Goal: Task Accomplishment & Management: Complete application form

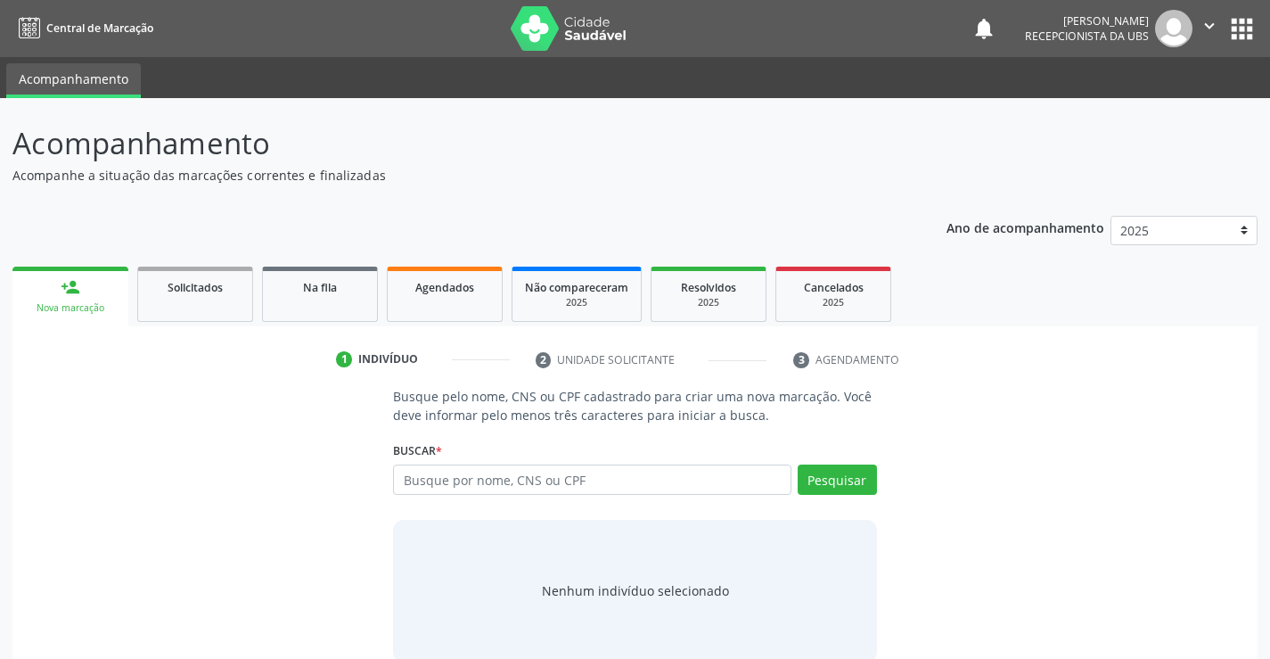
click at [418, 482] on input "text" at bounding box center [591, 479] width 397 height 30
type input "707403087975077"
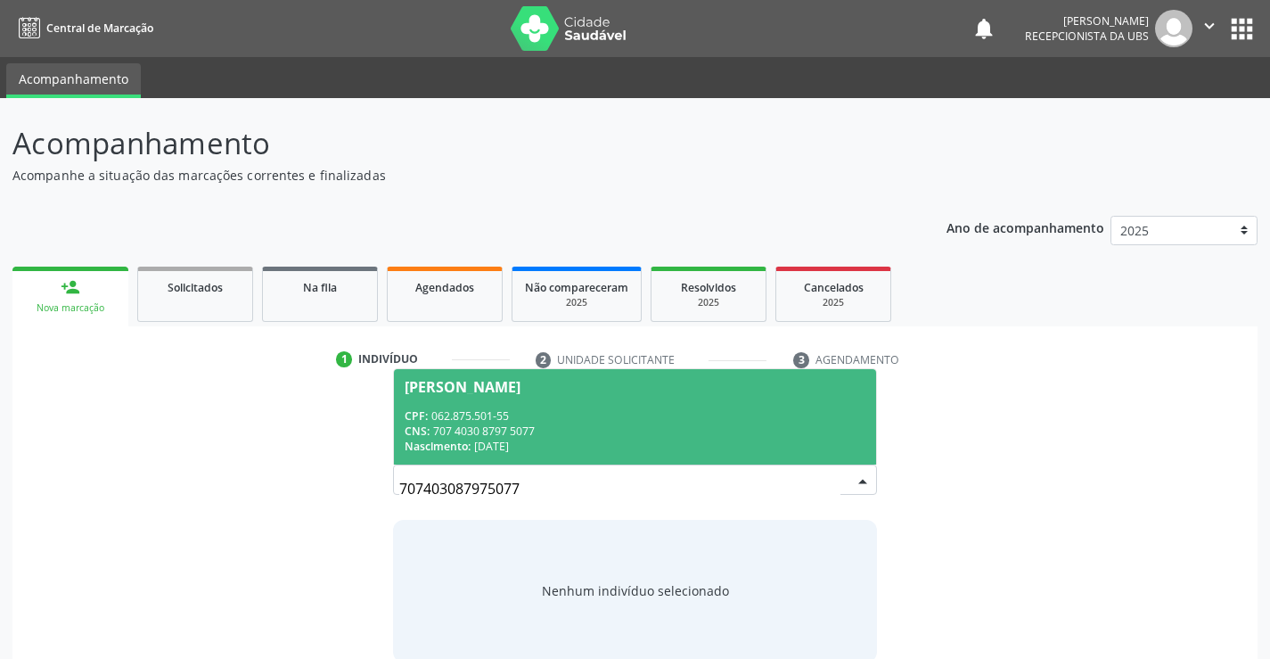
click at [600, 384] on div "[PERSON_NAME]" at bounding box center [635, 387] width 460 height 14
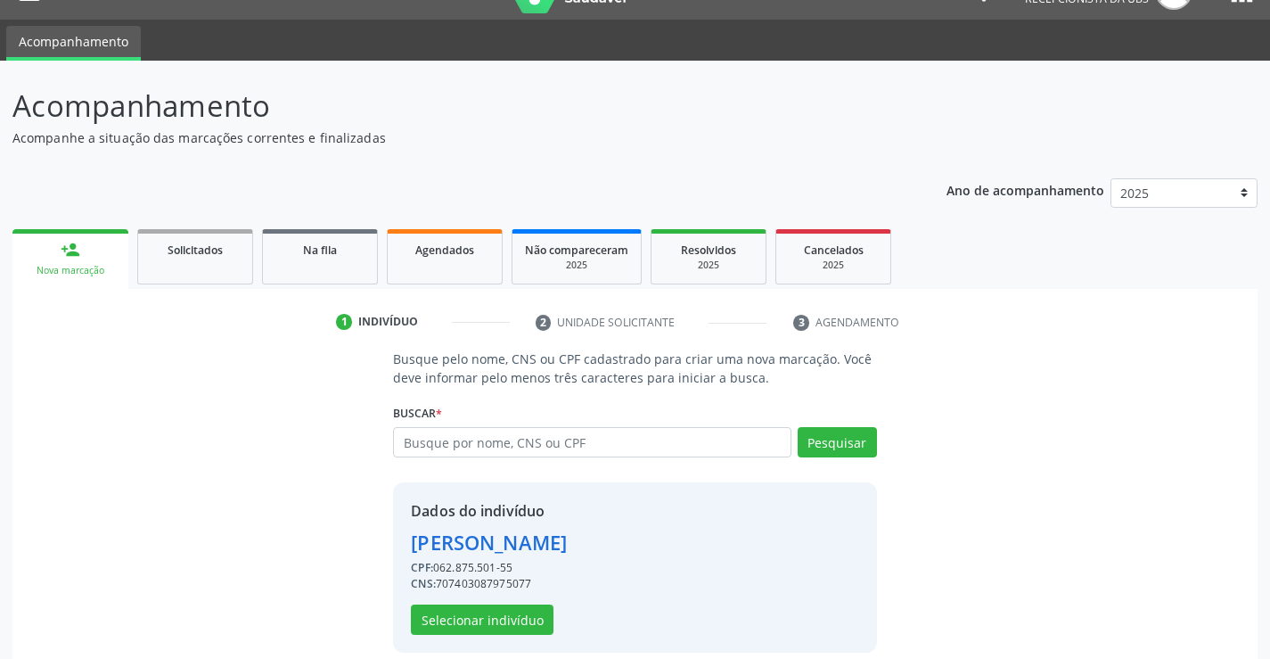
scroll to position [56, 0]
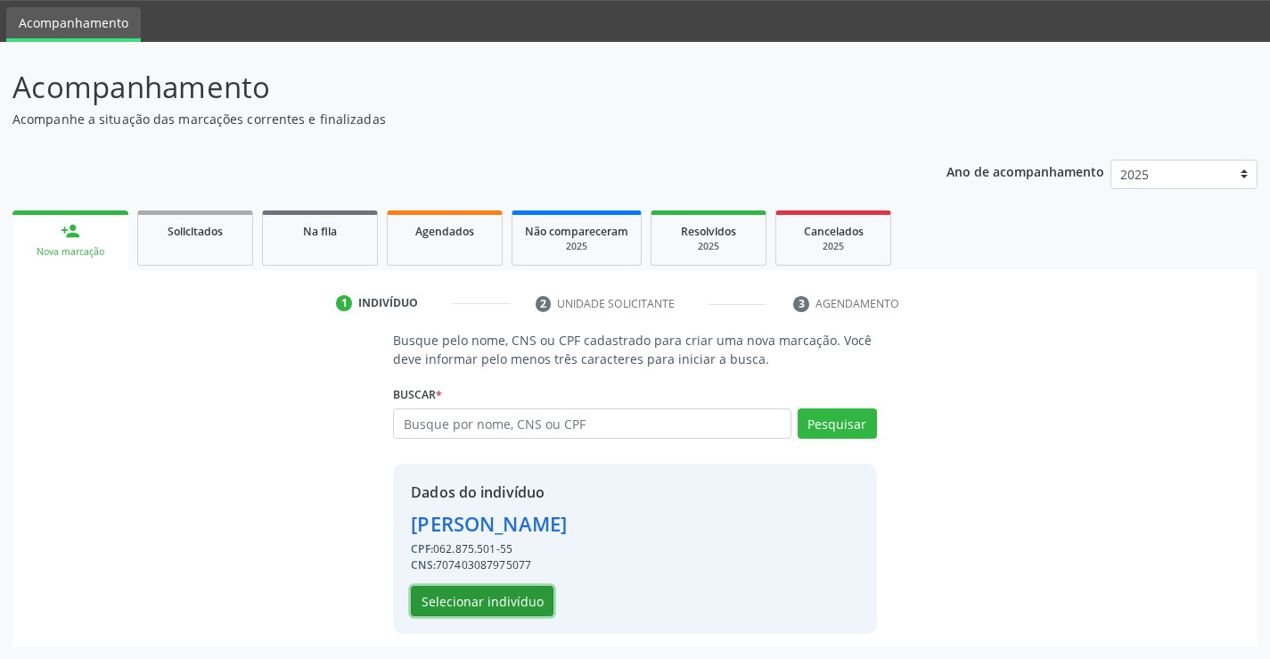
click at [462, 607] on button "Selecionar indivíduo" at bounding box center [482, 600] width 143 height 30
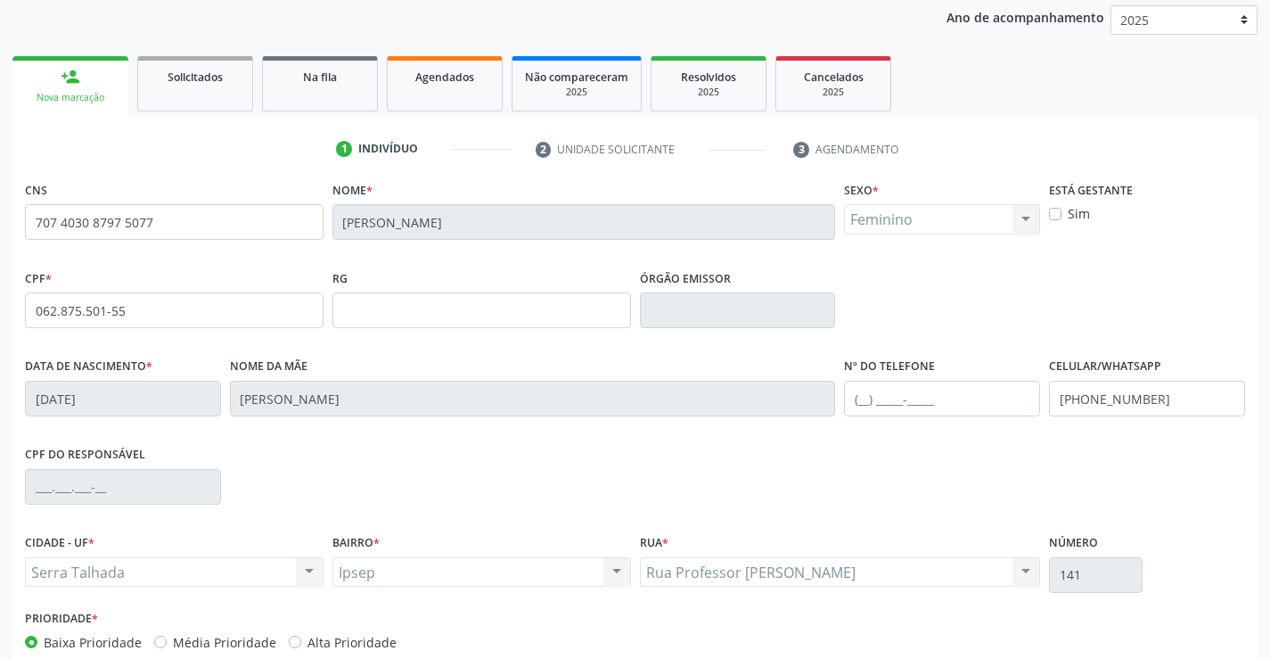
scroll to position [307, 0]
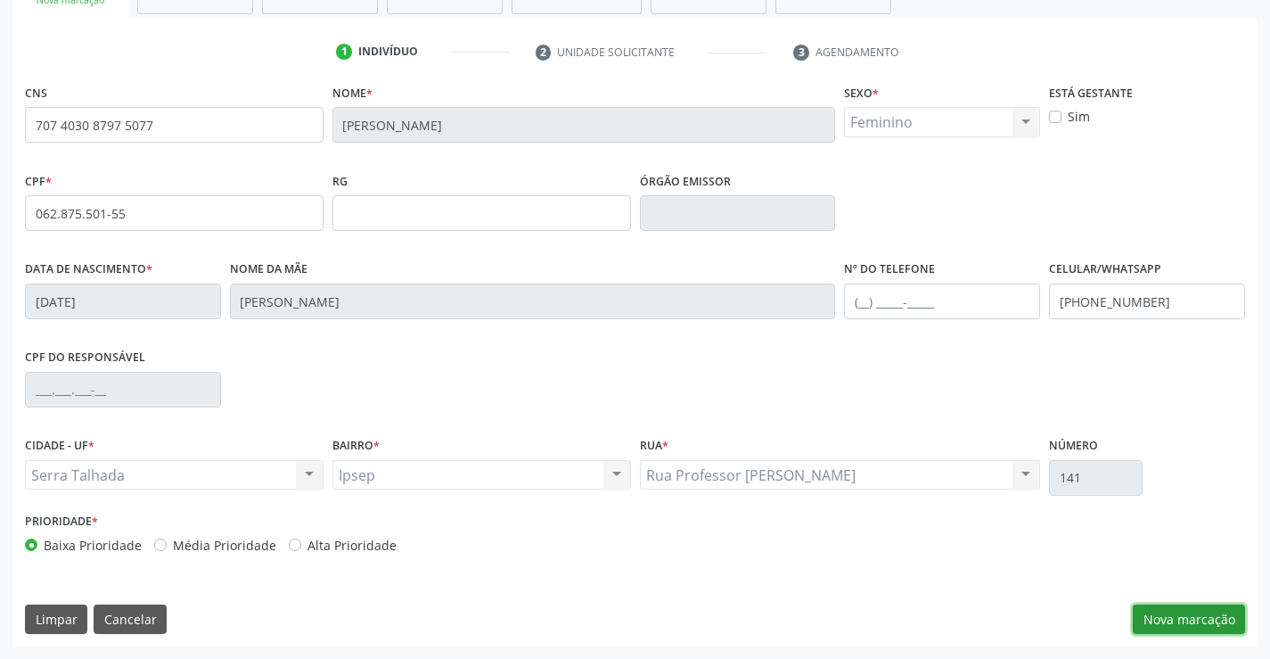
click at [1221, 617] on button "Nova marcação" at bounding box center [1189, 619] width 112 height 30
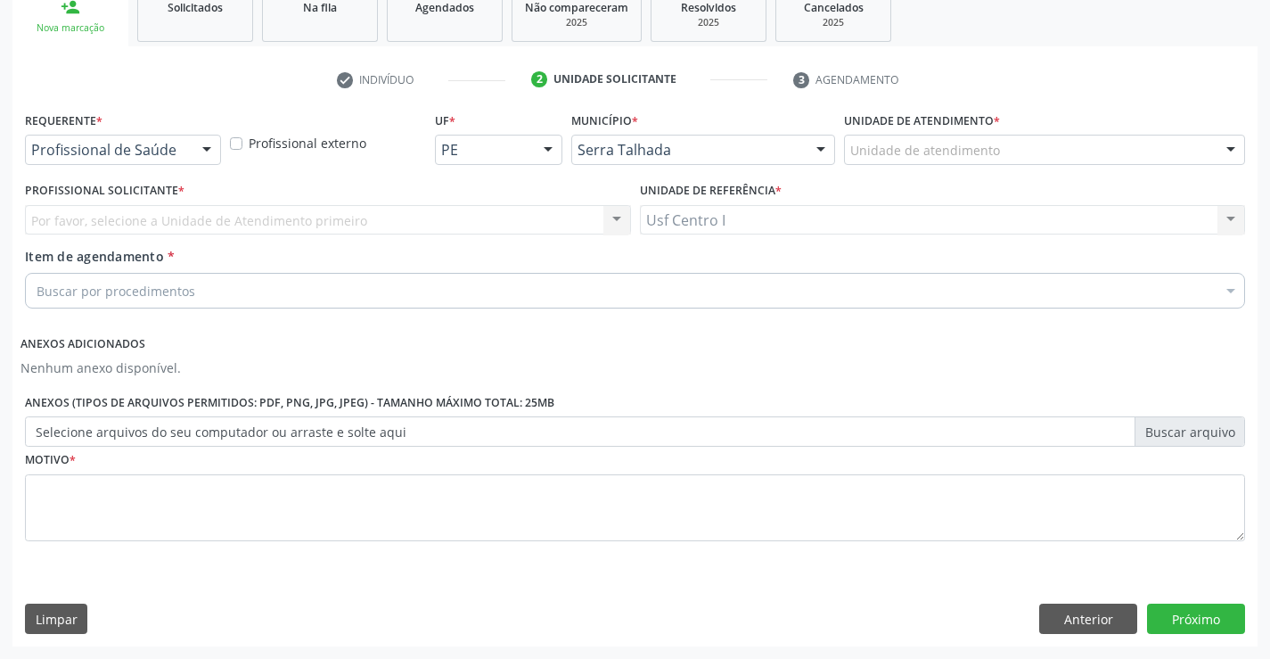
scroll to position [280, 0]
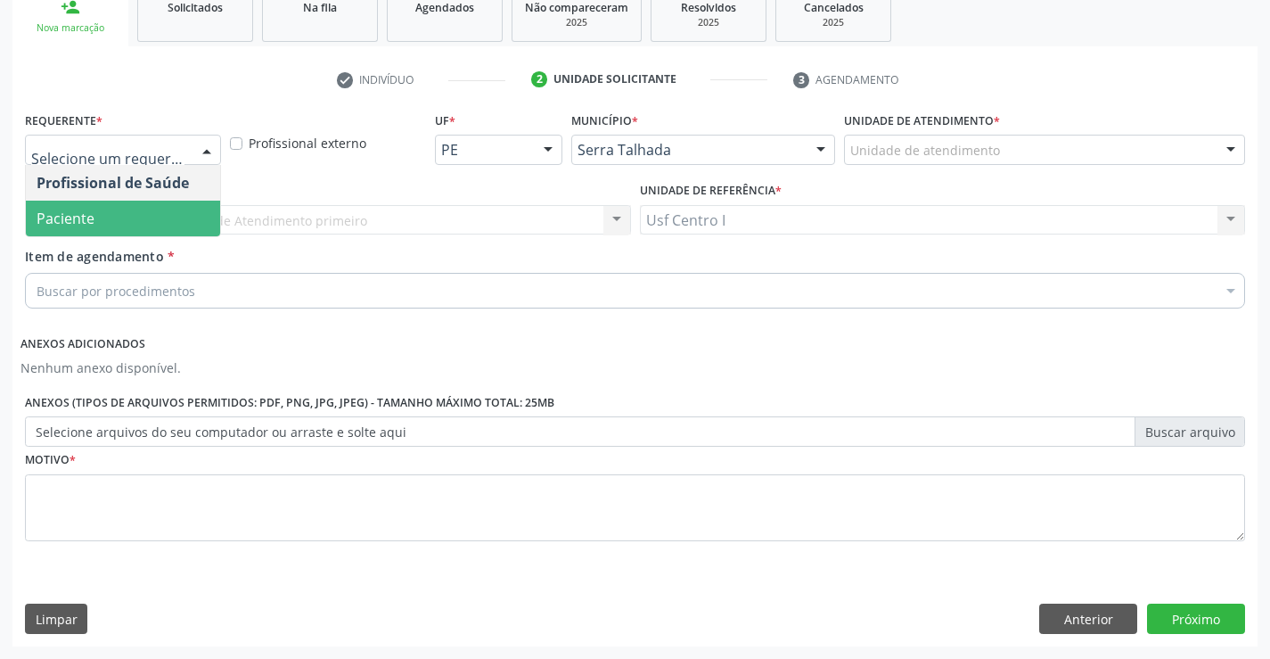
click at [176, 233] on span "Paciente" at bounding box center [123, 218] width 194 height 36
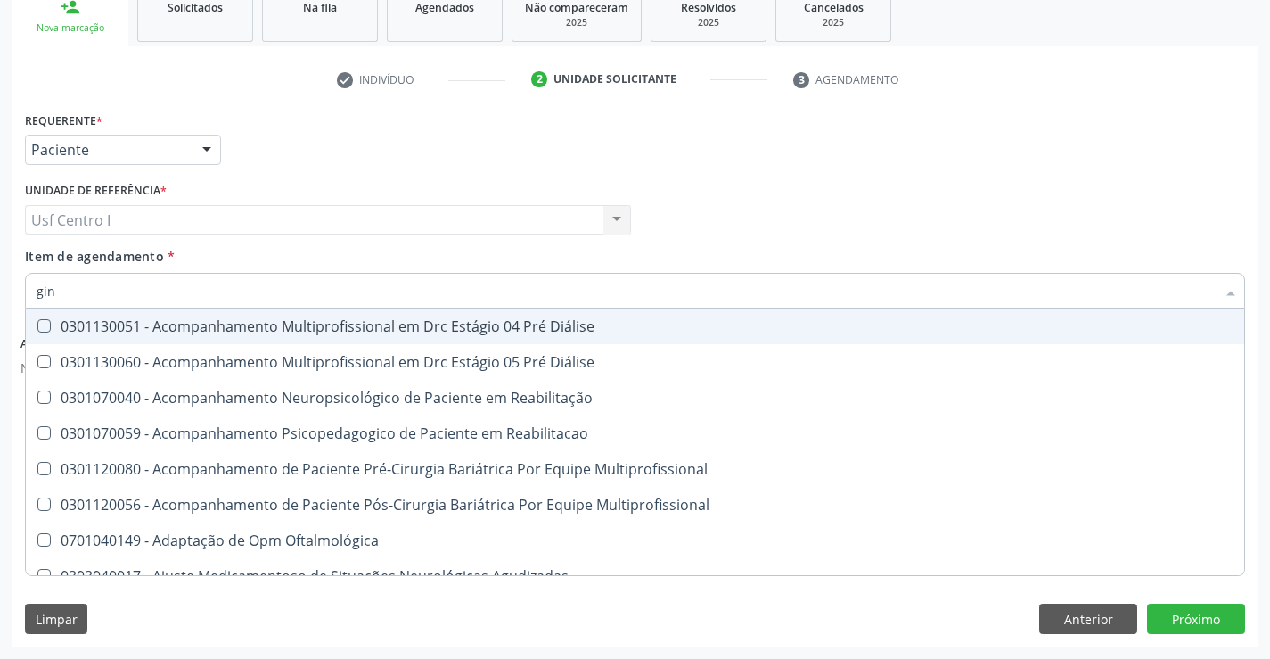
type input "gine"
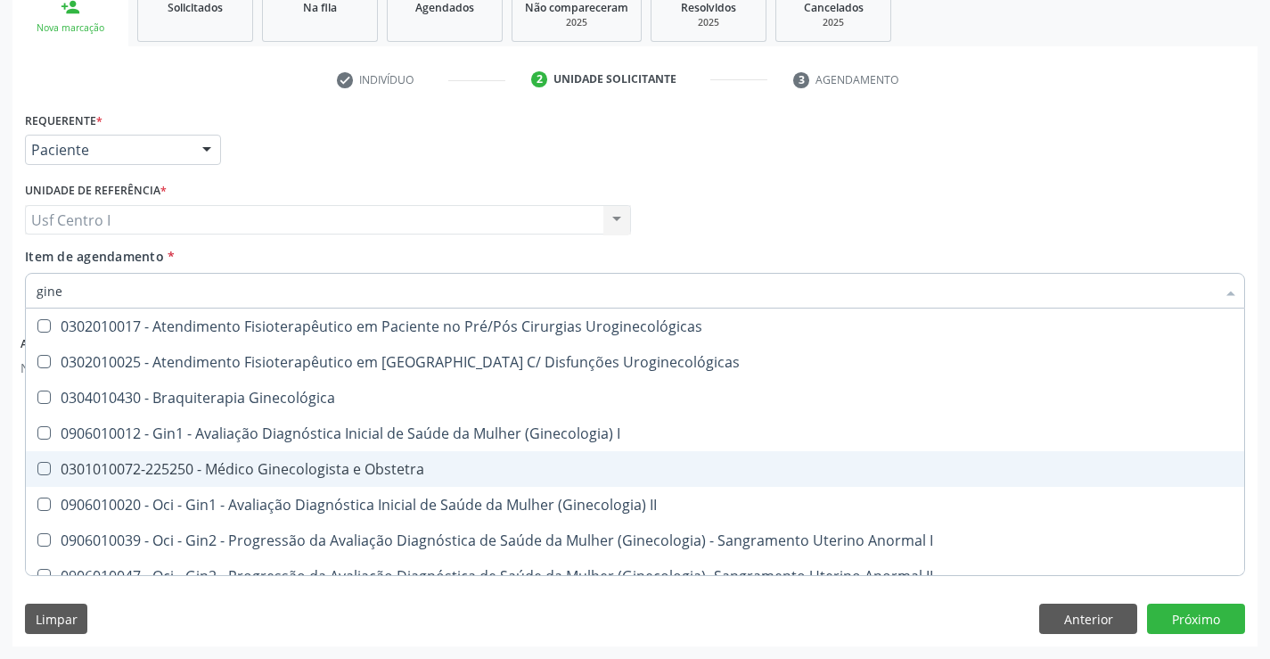
click at [317, 479] on span "0301010072-225250 - Médico Ginecologista e Obstetra" at bounding box center [635, 469] width 1218 height 36
checkbox Obstetra "true"
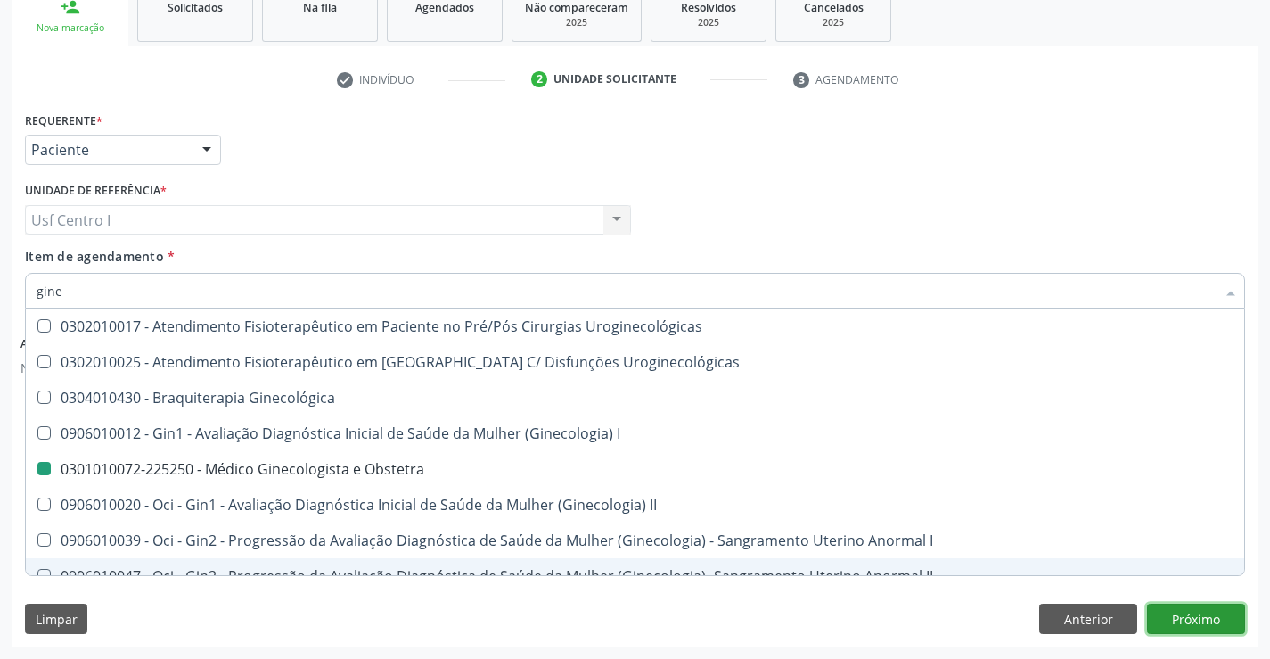
click at [1185, 614] on button "Próximo" at bounding box center [1196, 618] width 98 height 30
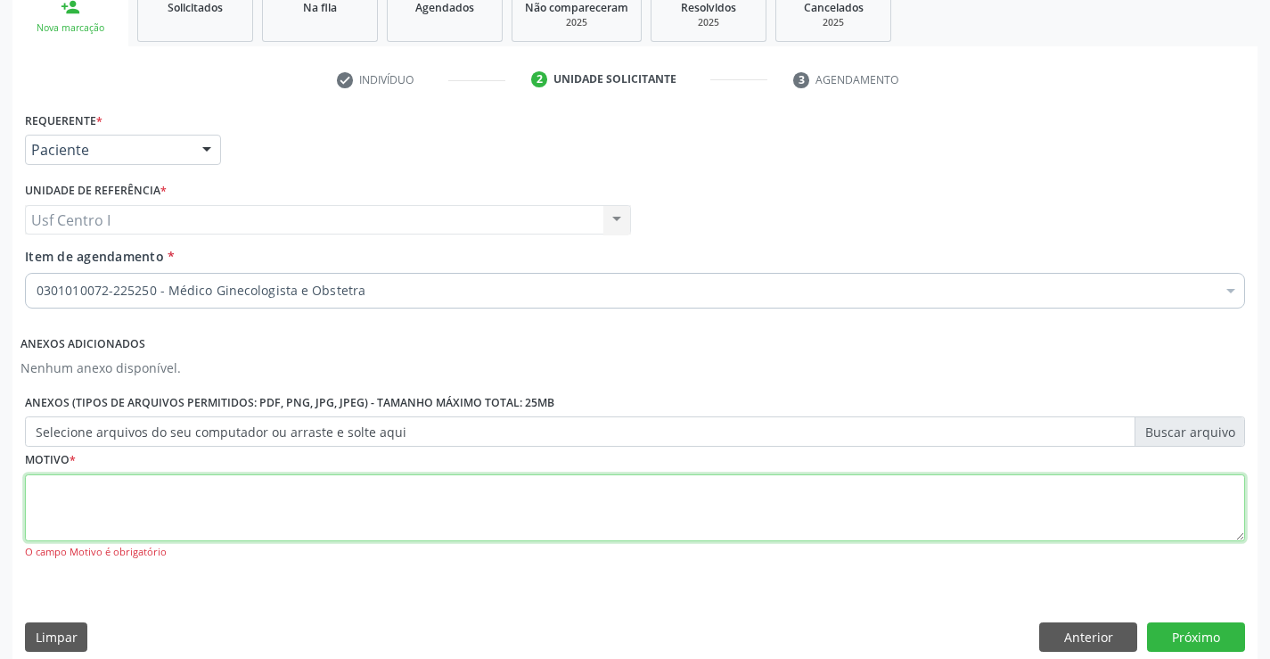
click at [457, 519] on textarea at bounding box center [635, 508] width 1220 height 68
type textarea ","
click at [1208, 632] on button "Próximo" at bounding box center [1196, 637] width 98 height 30
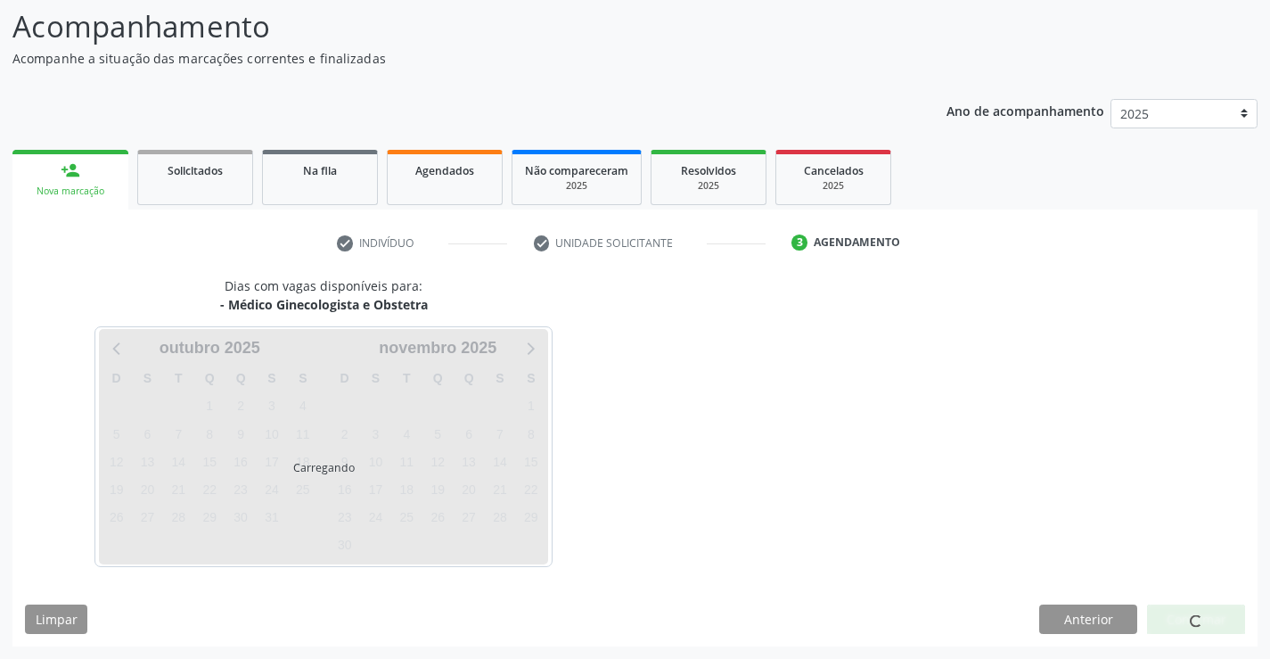
scroll to position [117, 0]
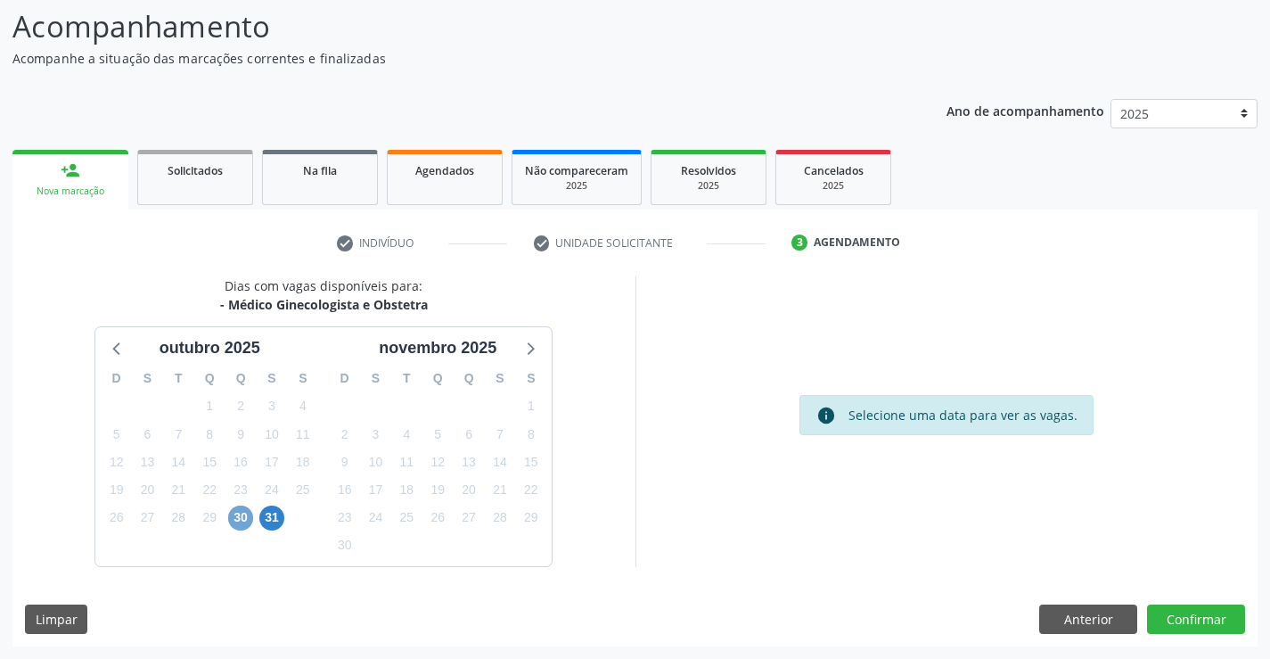
click at [241, 525] on span "30" at bounding box center [240, 517] width 25 height 25
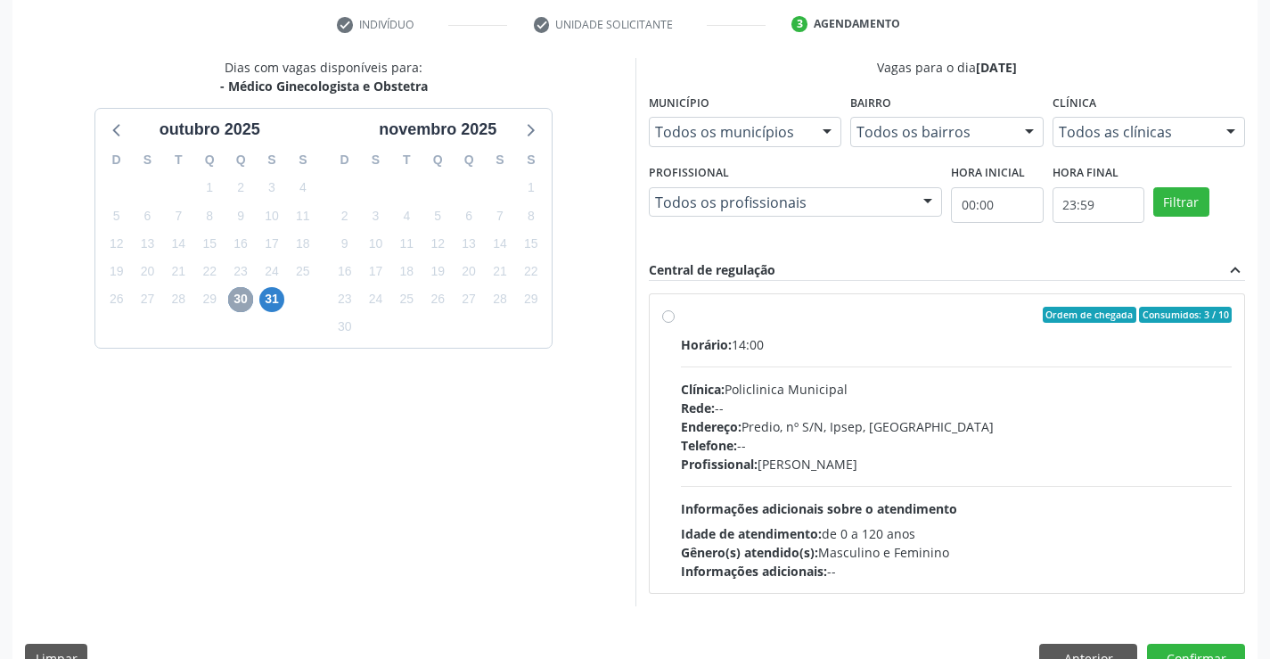
scroll to position [374, 0]
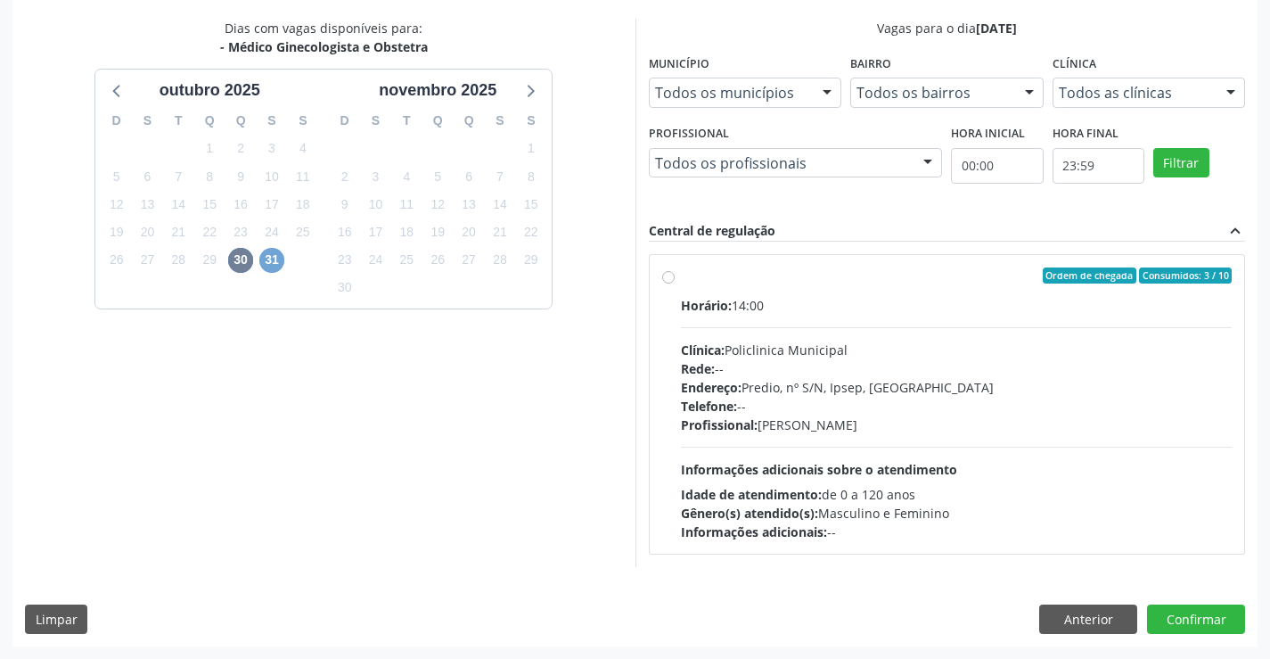
click at [279, 264] on span "31" at bounding box center [271, 260] width 25 height 25
click at [657, 278] on div "Ordem de chegada Consumidos: 3 / 15 Horário: 14:00 Clínica: Policlinica Municip…" at bounding box center [947, 404] width 595 height 299
radio input "true"
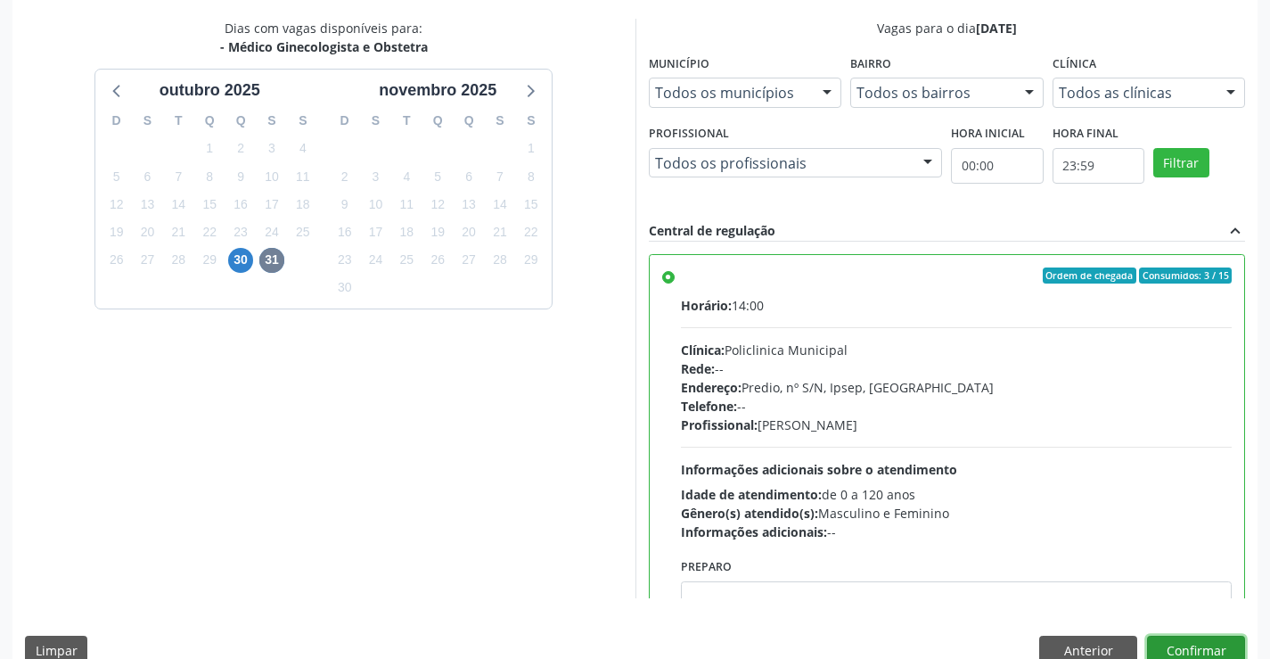
click at [1210, 641] on button "Confirmar" at bounding box center [1196, 650] width 98 height 30
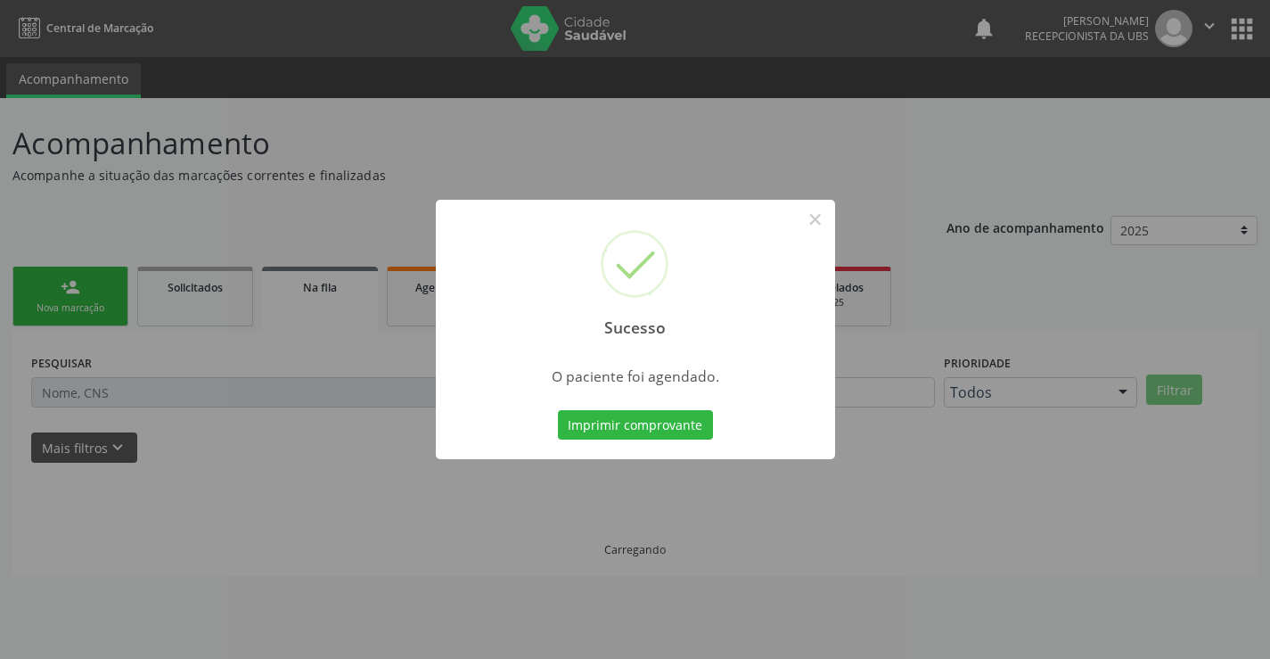
scroll to position [0, 0]
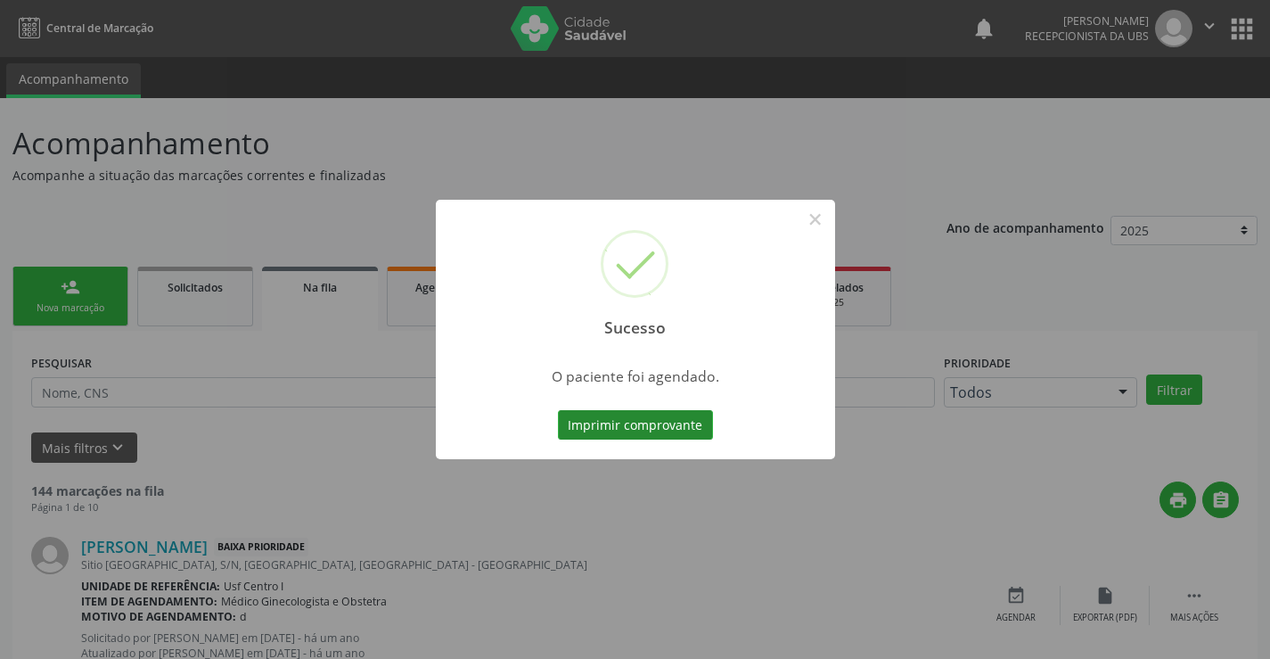
click at [635, 421] on button "Imprimir comprovante" at bounding box center [635, 425] width 155 height 30
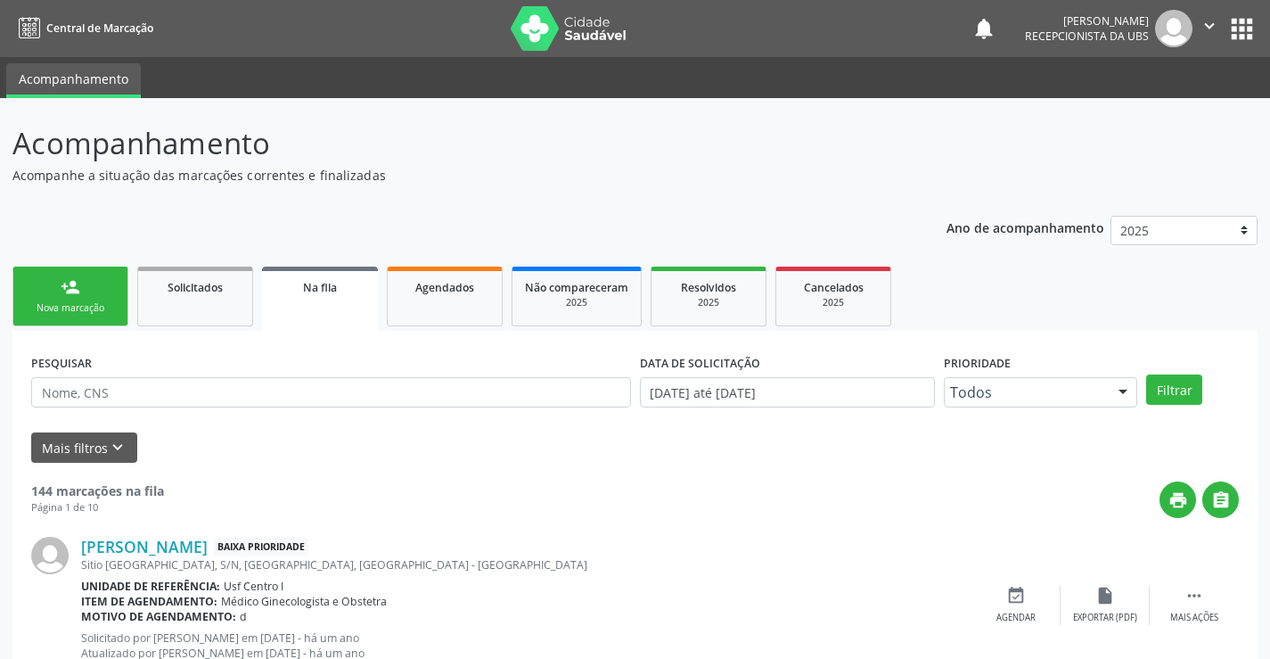
click at [94, 300] on link "person_add Nova marcação" at bounding box center [70, 296] width 116 height 60
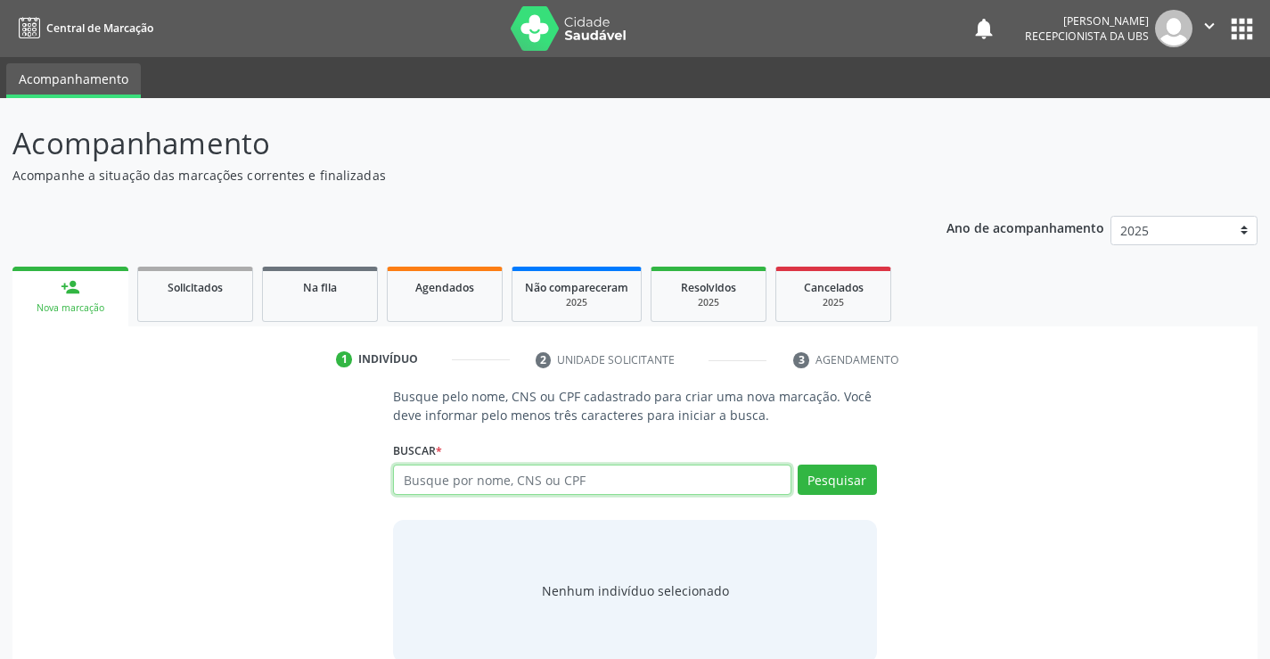
click at [471, 488] on input "text" at bounding box center [591, 479] width 397 height 30
type input "898003406573039"
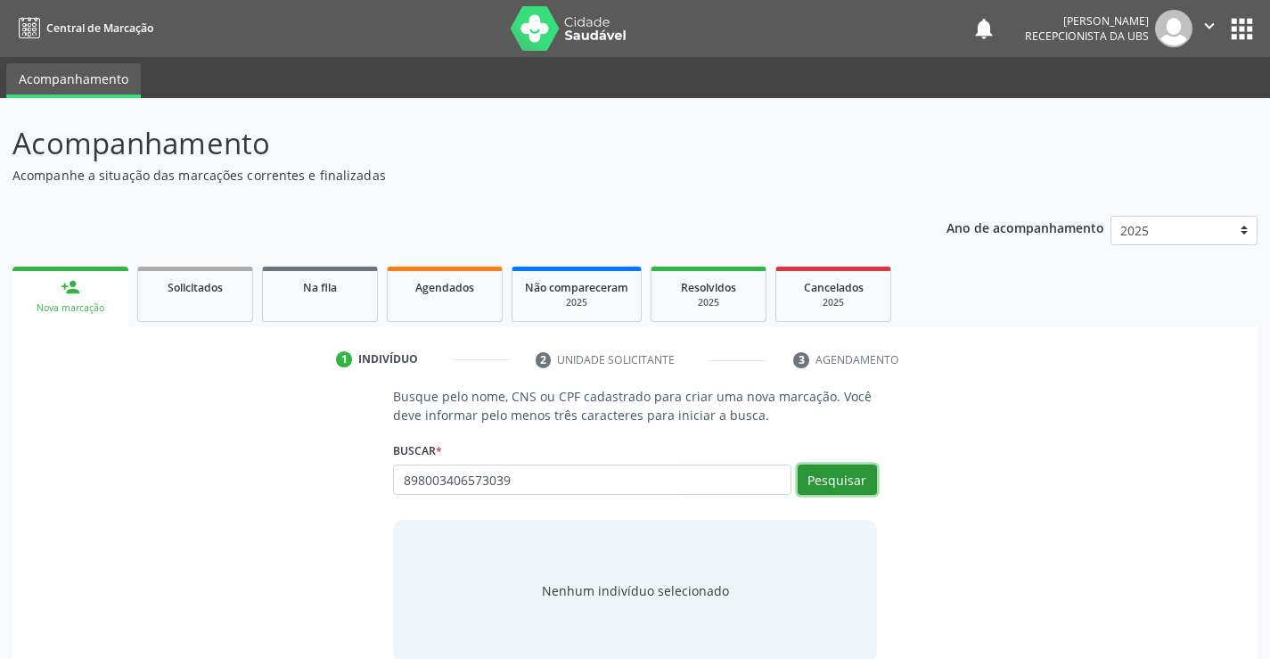
click at [821, 487] on button "Pesquisar" at bounding box center [837, 479] width 79 height 30
type input "898003406573039"
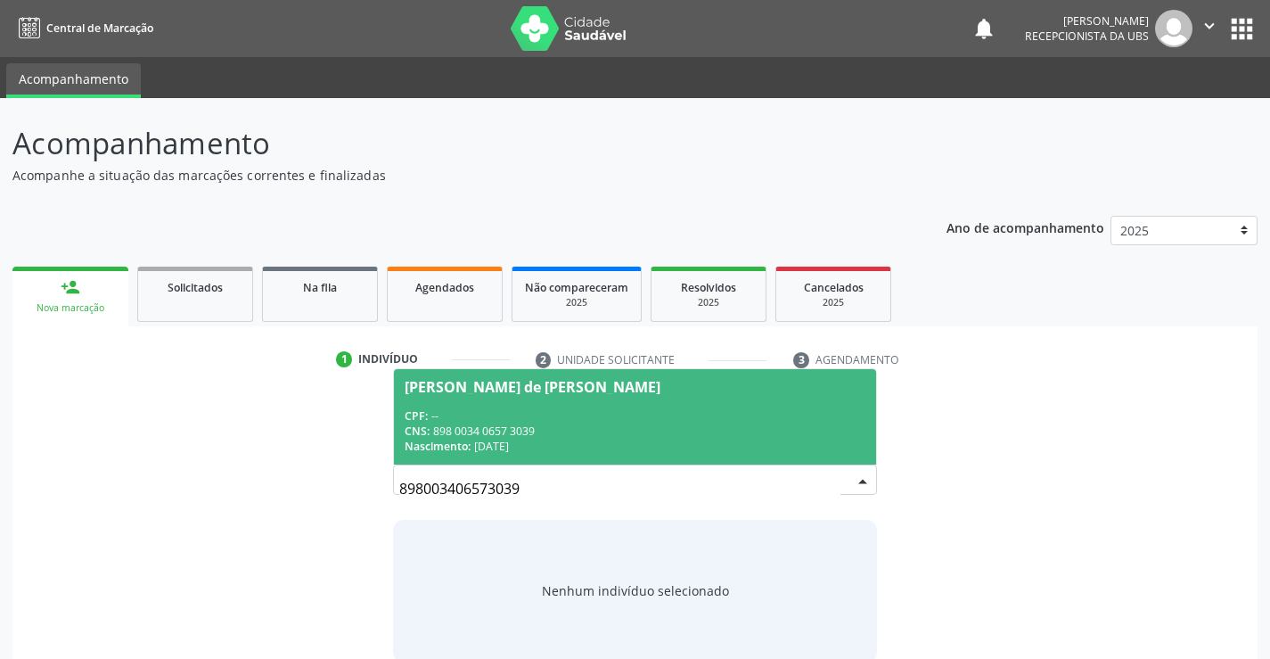
click at [540, 412] on div "CPF: --" at bounding box center [635, 415] width 460 height 15
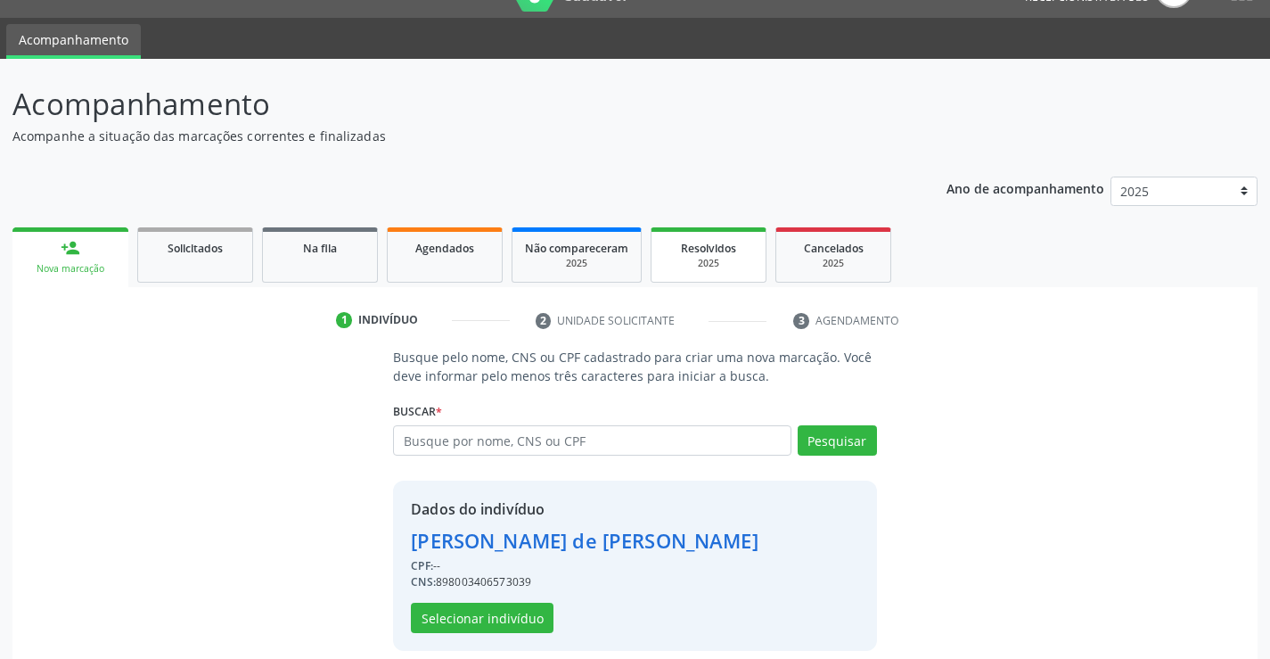
scroll to position [56, 0]
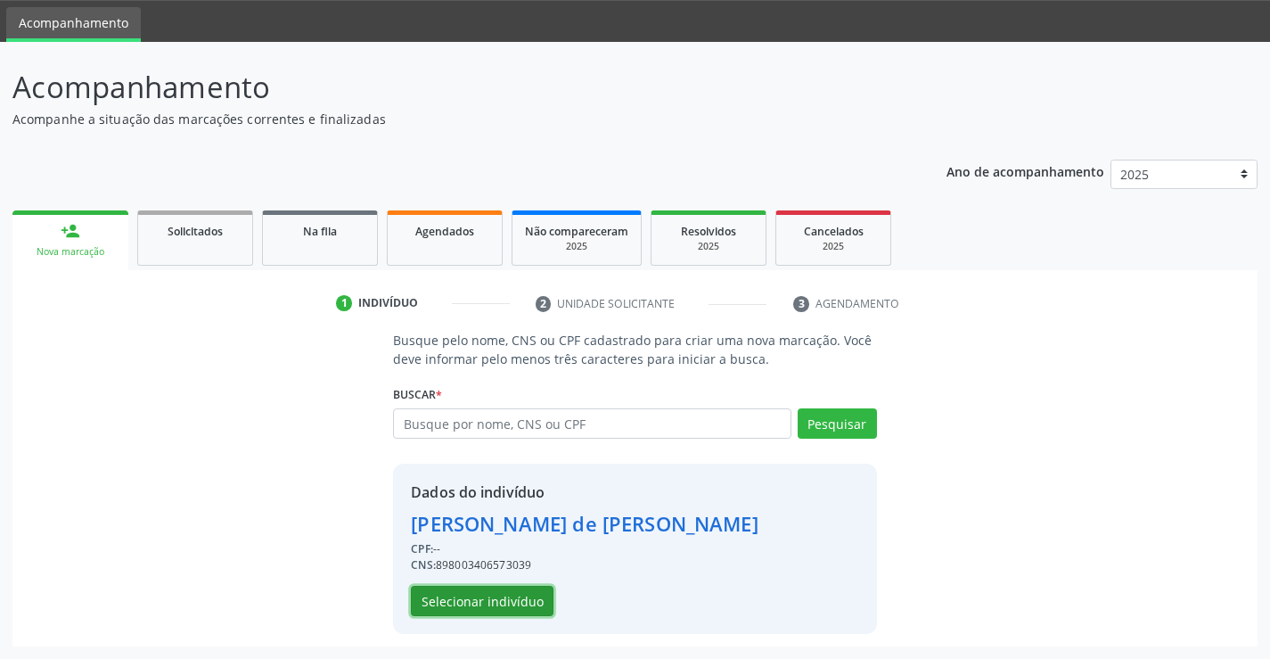
click at [498, 605] on button "Selecionar indivíduo" at bounding box center [482, 600] width 143 height 30
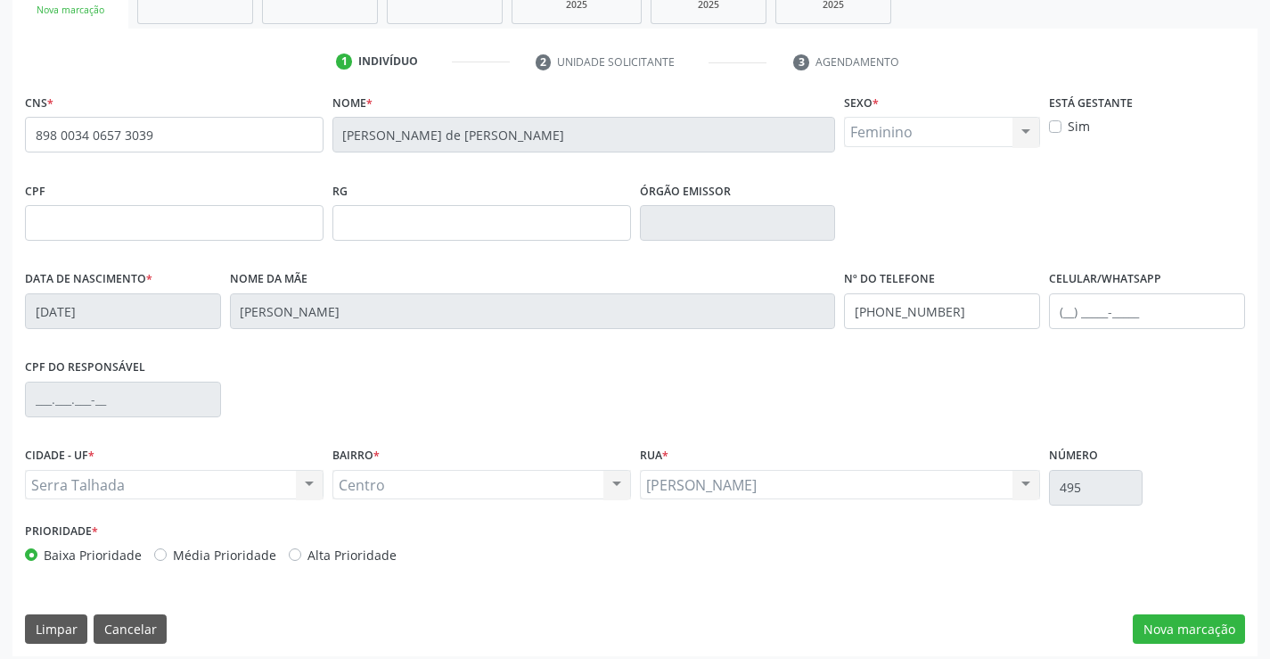
scroll to position [307, 0]
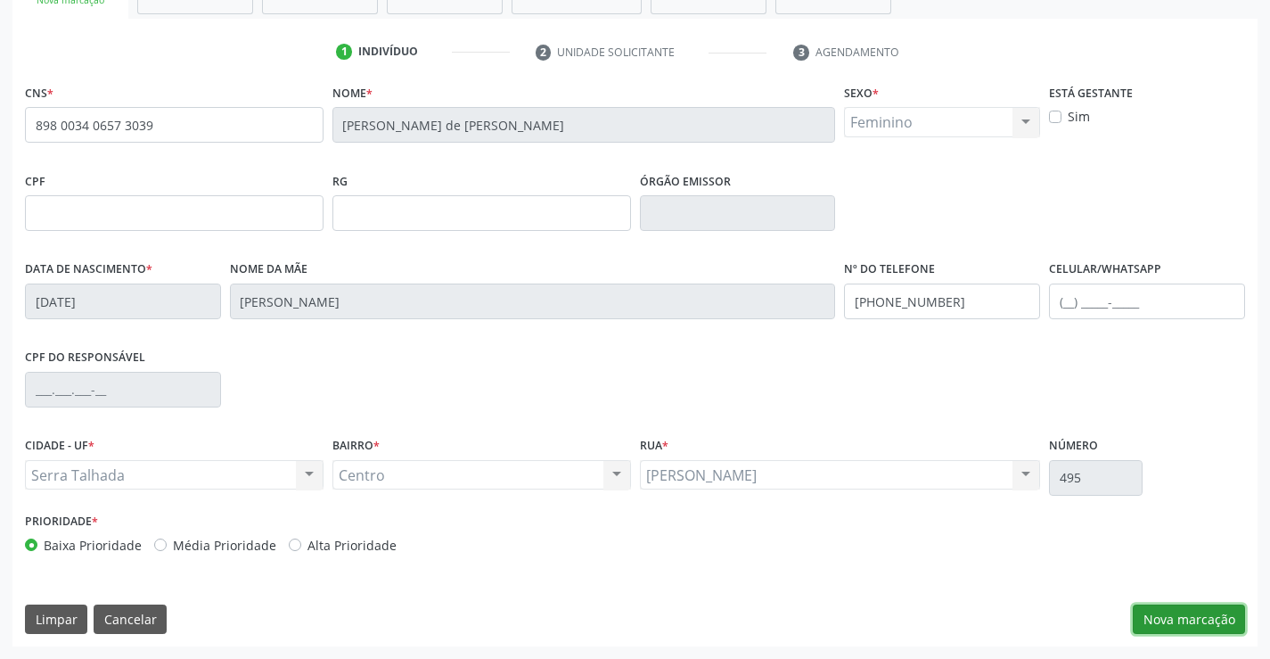
click at [1204, 613] on button "Nova marcação" at bounding box center [1189, 619] width 112 height 30
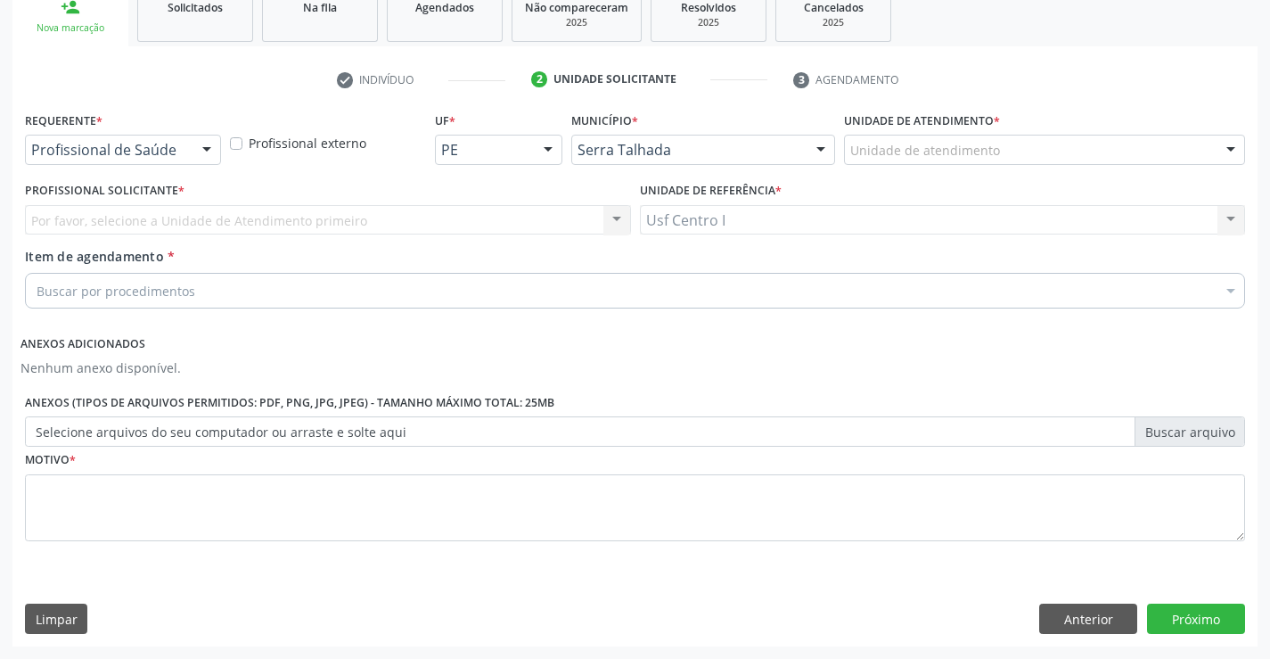
click at [154, 248] on span "Item de agendamento" at bounding box center [94, 256] width 139 height 17
click at [37, 273] on input "Item de agendamento *" at bounding box center [37, 291] width 0 height 36
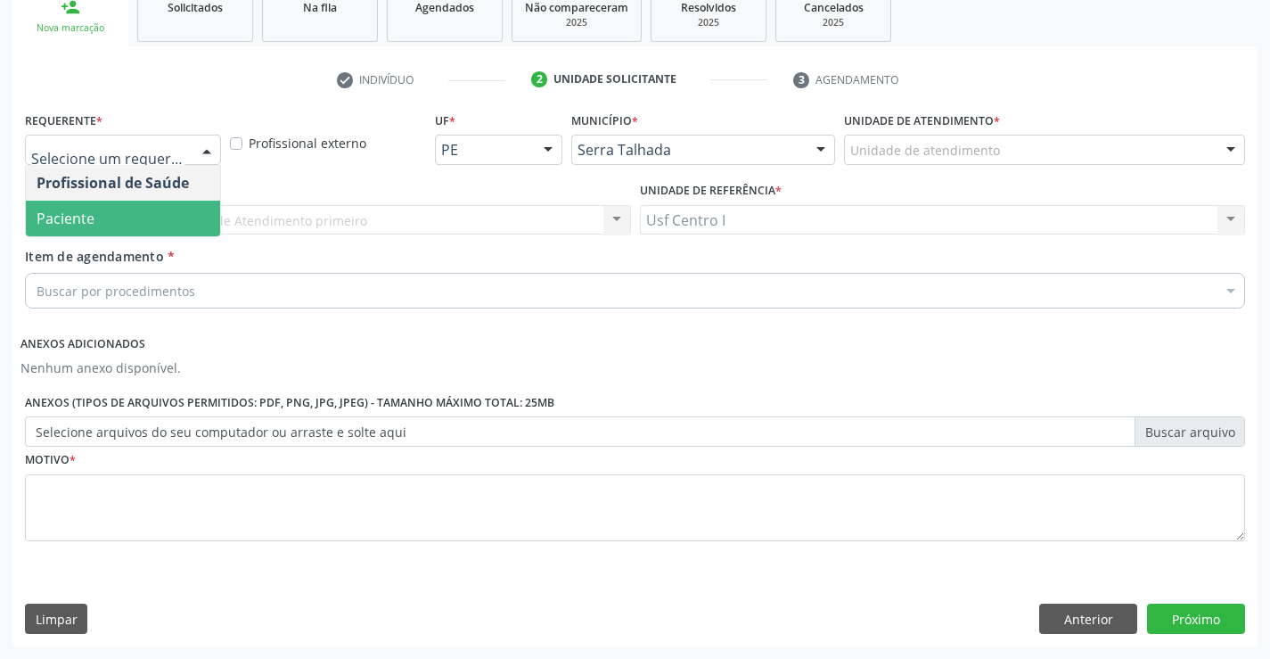
click at [176, 215] on span "Paciente" at bounding box center [123, 218] width 194 height 36
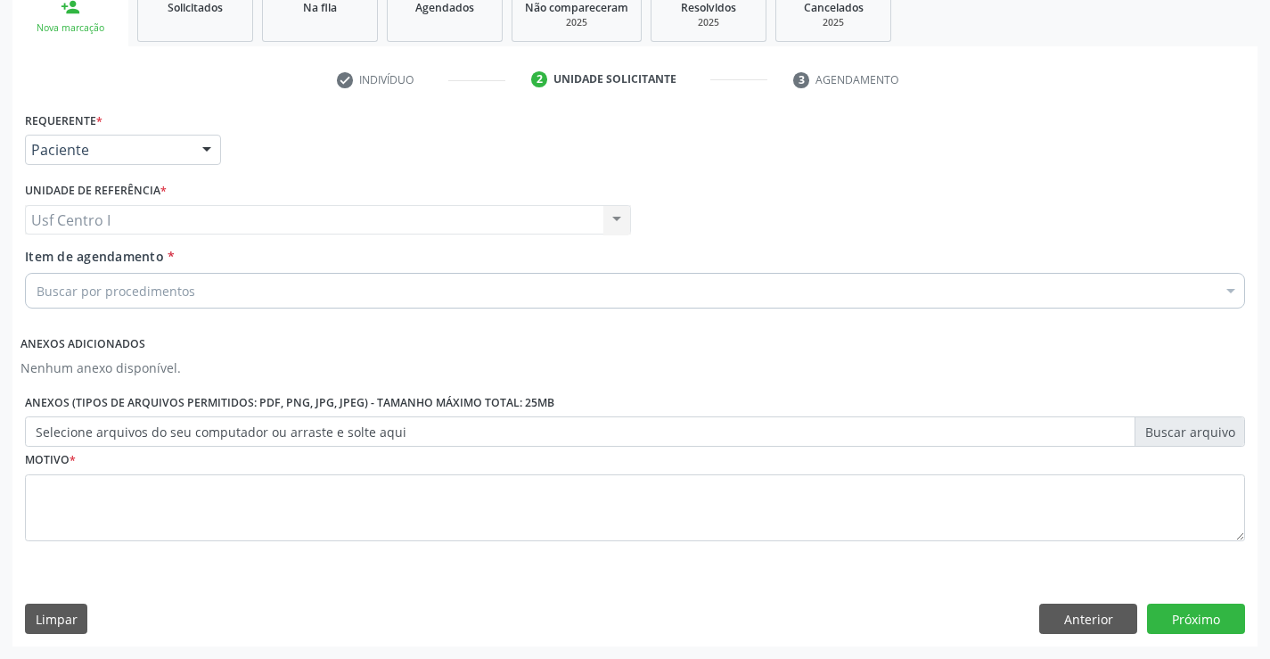
click at [201, 297] on div "Buscar por procedimentos" at bounding box center [635, 291] width 1220 height 36
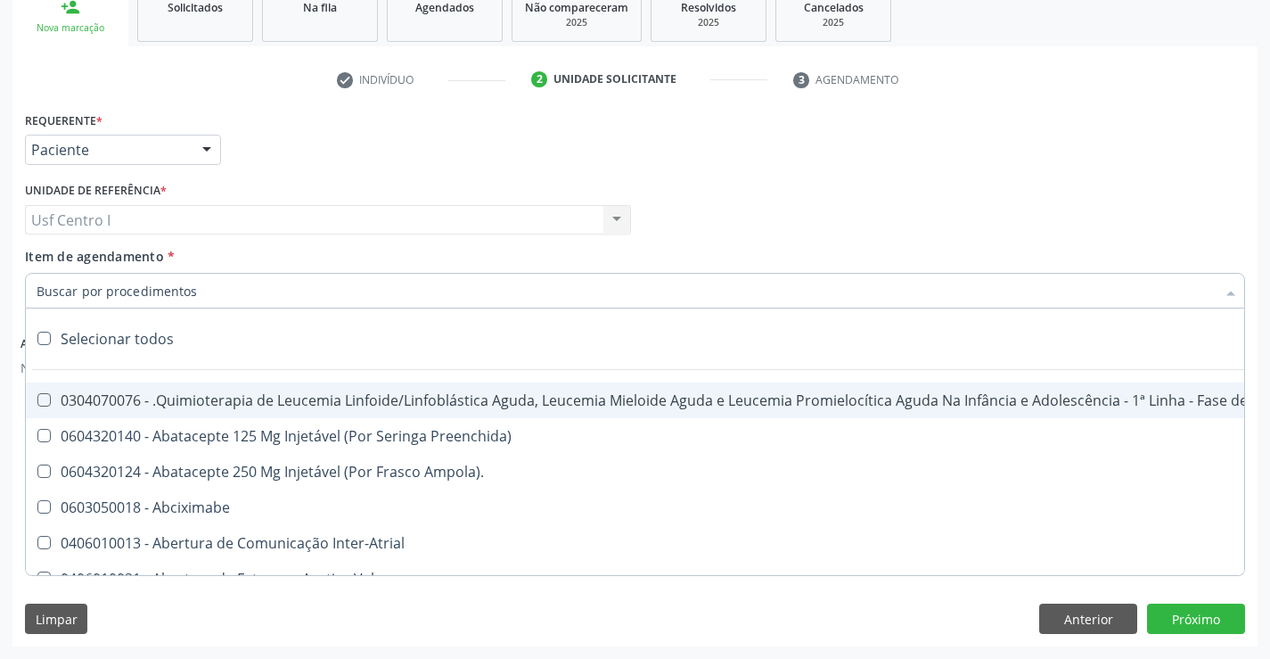
click at [180, 287] on input "Item de agendamento *" at bounding box center [626, 291] width 1179 height 36
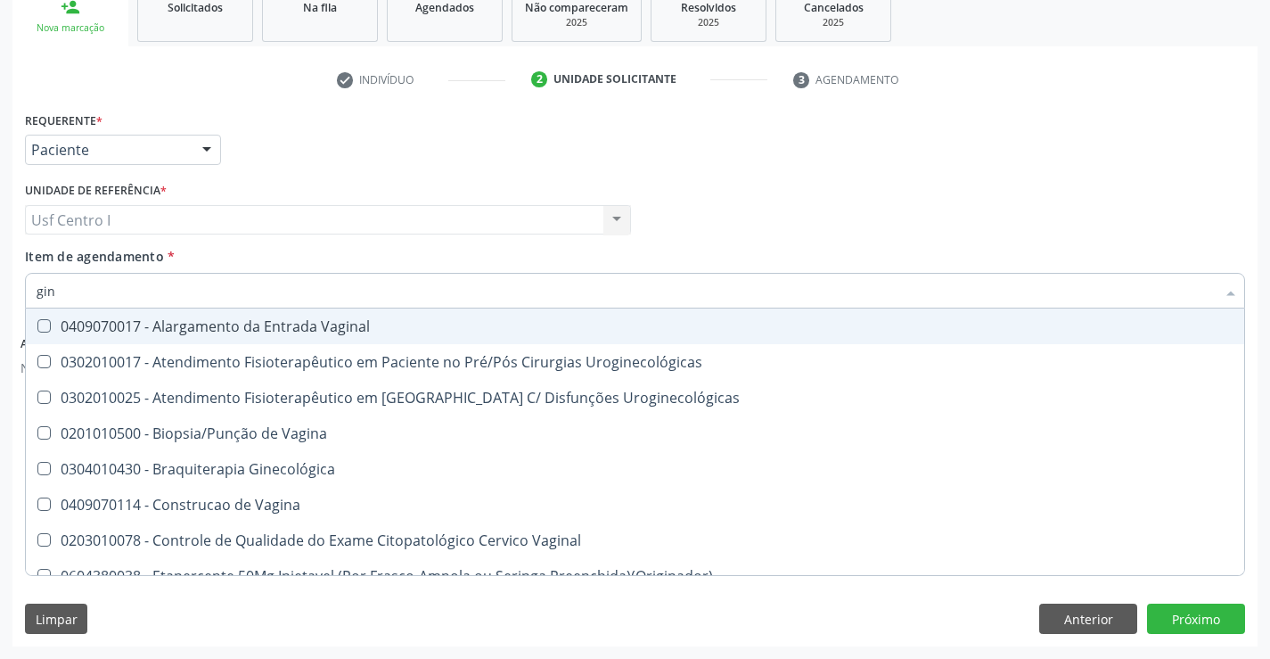
type input "gine"
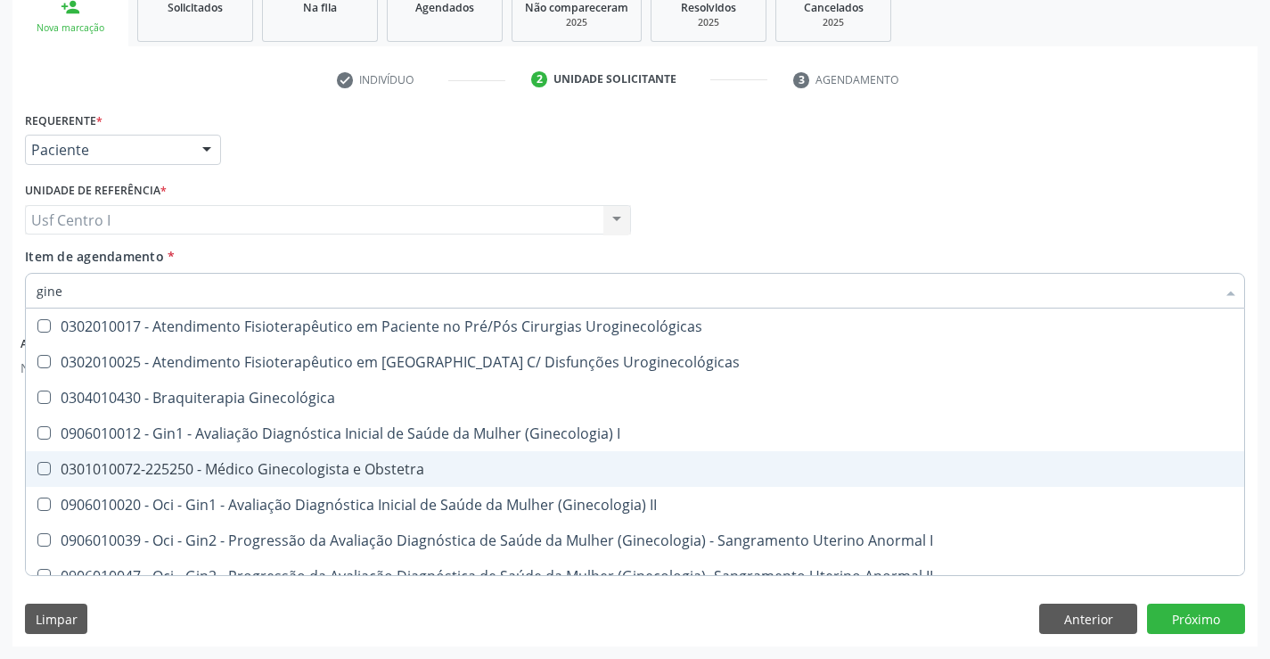
click at [266, 464] on div "0301010072-225250 - Médico Ginecologista e Obstetra" at bounding box center [635, 469] width 1197 height 14
checkbox Obstetra "true"
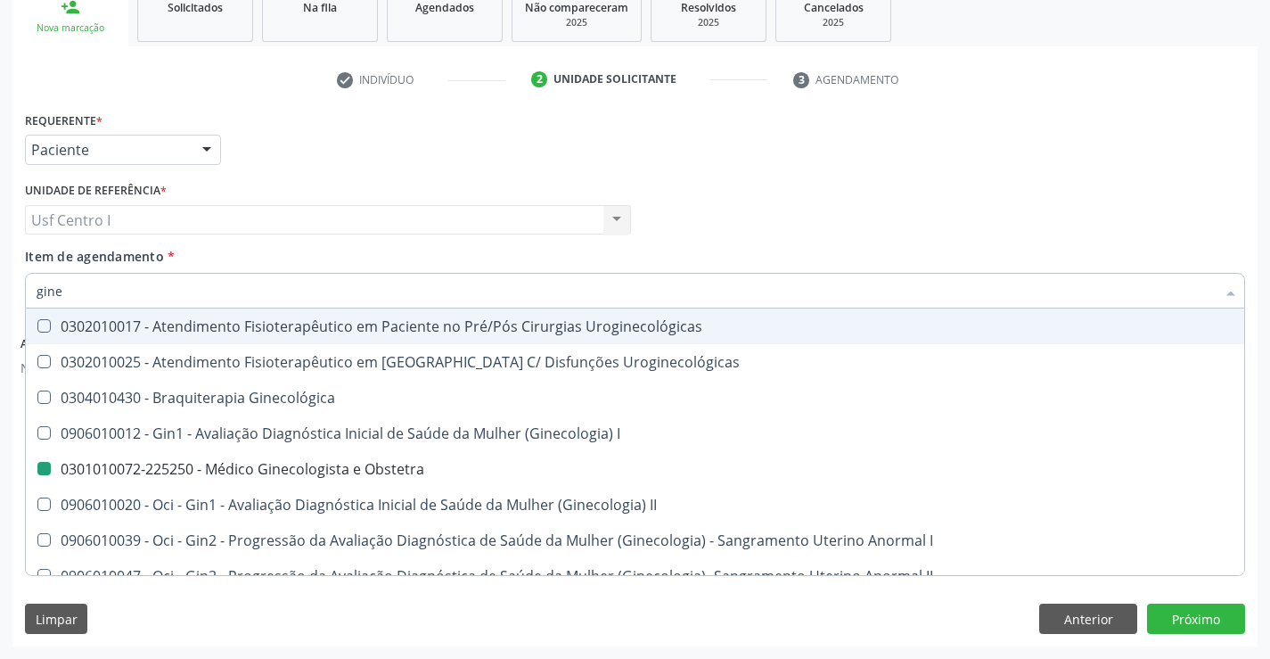
click at [473, 147] on div "Requerente * Paciente Profissional de Saúde Paciente Nenhum resultado encontrad…" at bounding box center [634, 142] width 1229 height 70
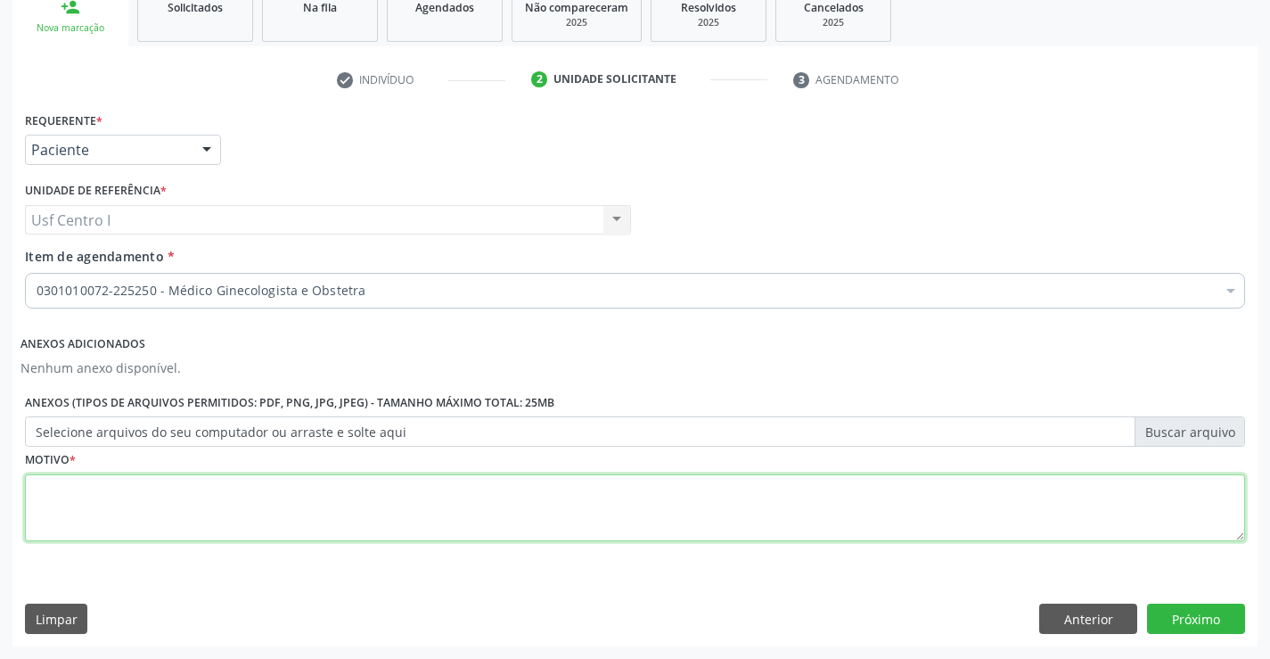
click at [460, 508] on textarea at bounding box center [635, 508] width 1220 height 68
type textarea ","
click at [1215, 631] on button "Próximo" at bounding box center [1196, 618] width 98 height 30
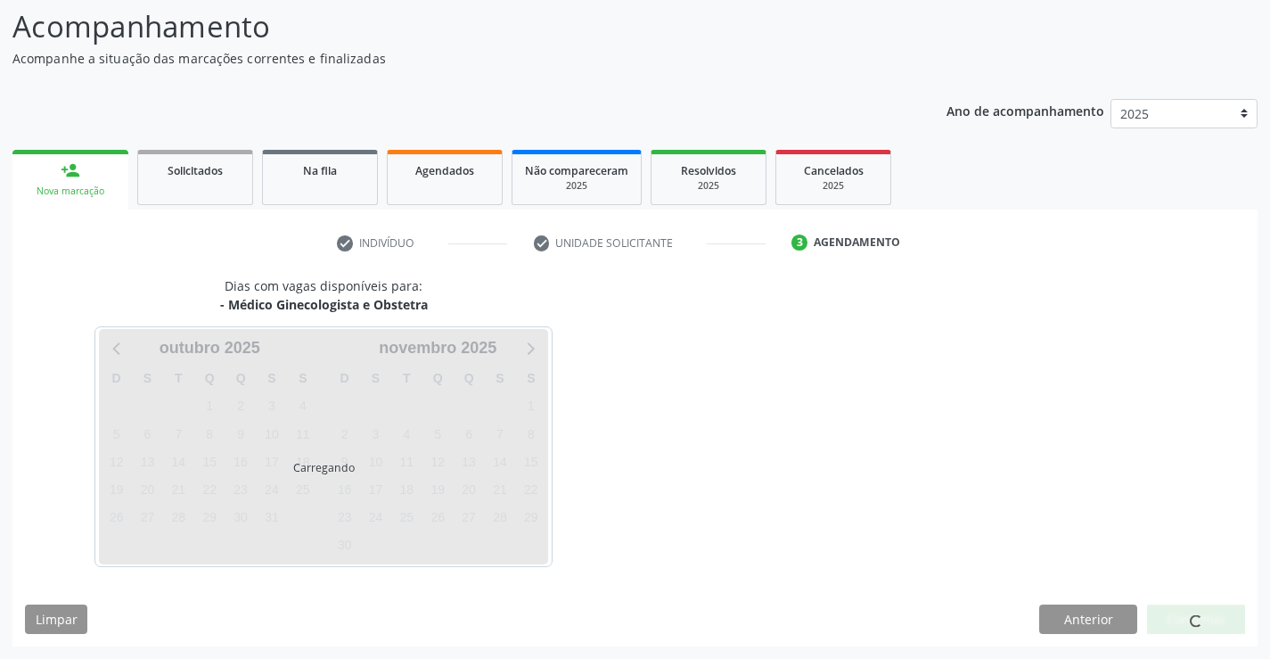
scroll to position [117, 0]
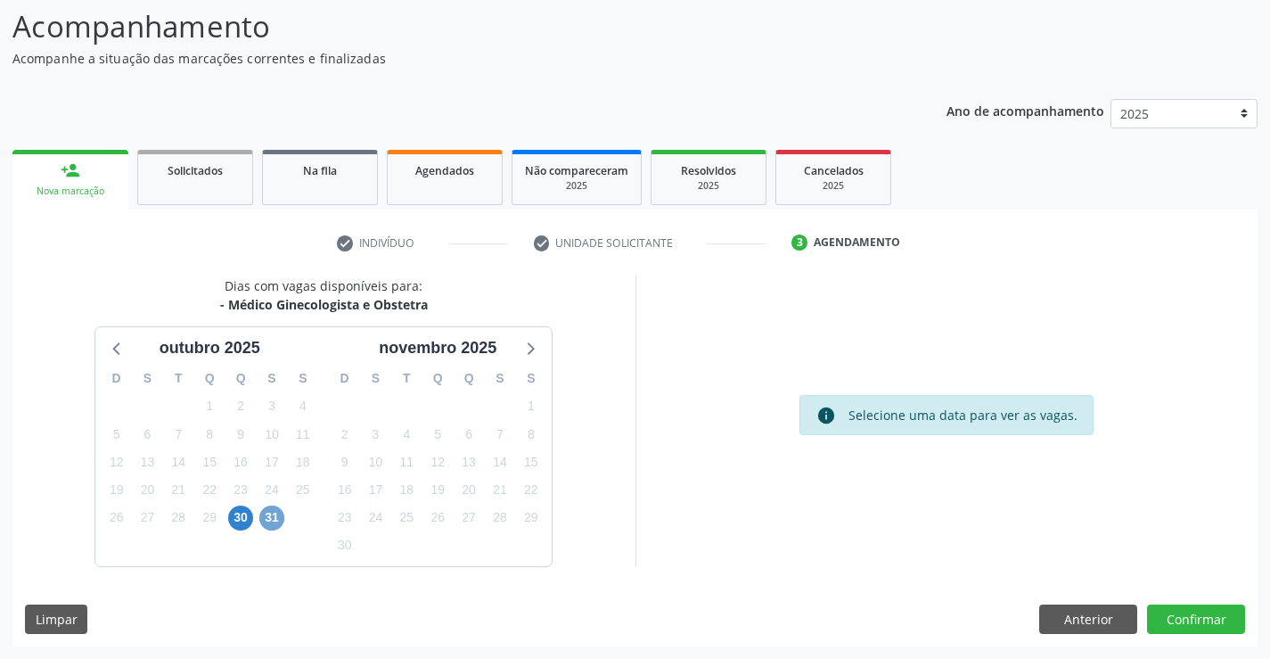
click at [266, 522] on span "31" at bounding box center [271, 517] width 25 height 25
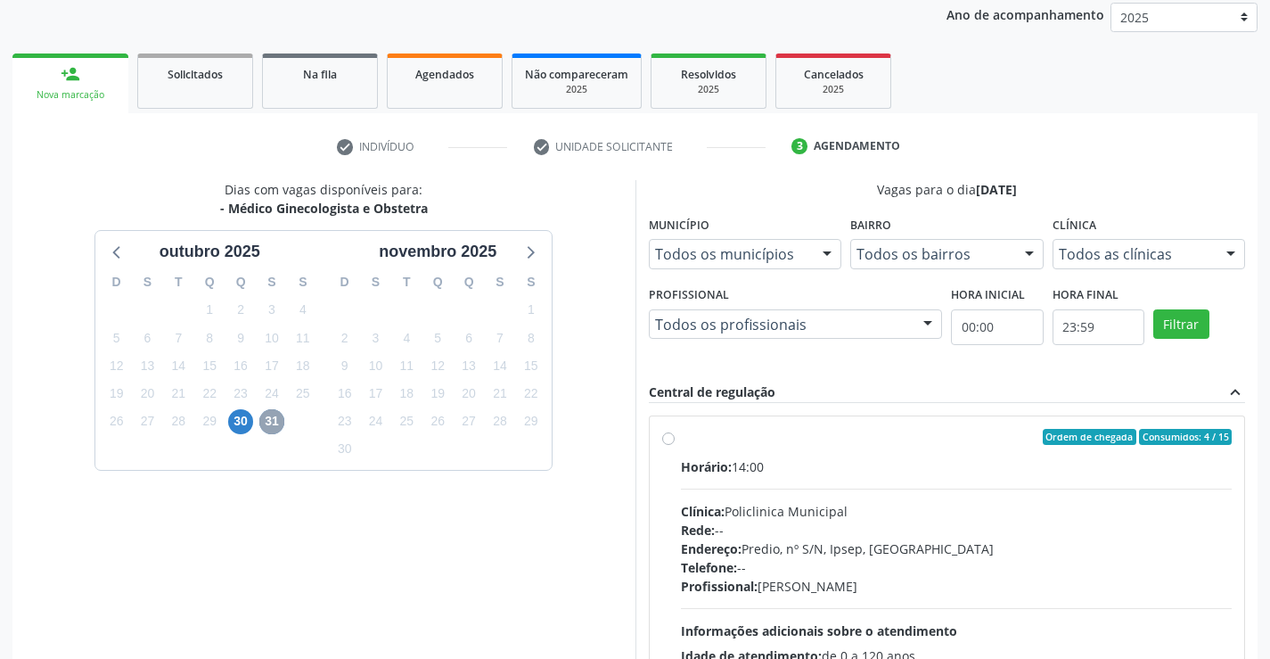
scroll to position [374, 0]
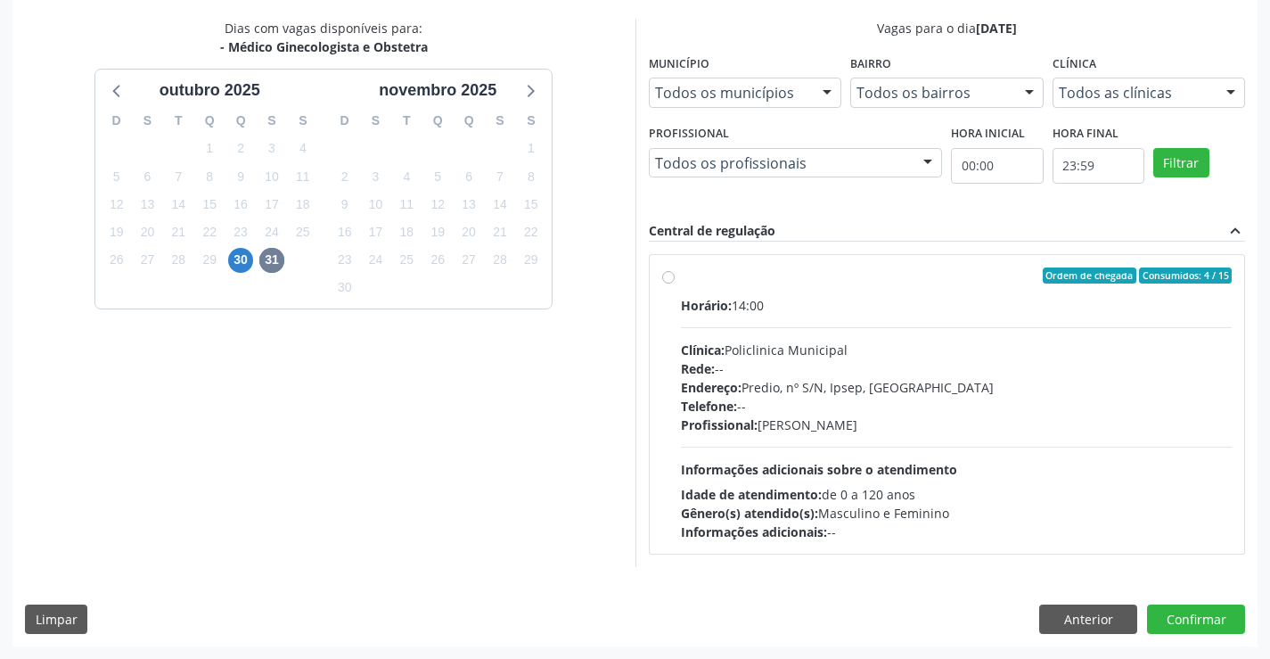
click at [781, 369] on div "Rede: --" at bounding box center [957, 368] width 552 height 19
click at [675, 283] on input "Ordem de chegada Consumidos: 4 / 15 Horário: 14:00 Clínica: Policlinica Municip…" at bounding box center [668, 275] width 12 height 16
radio input "true"
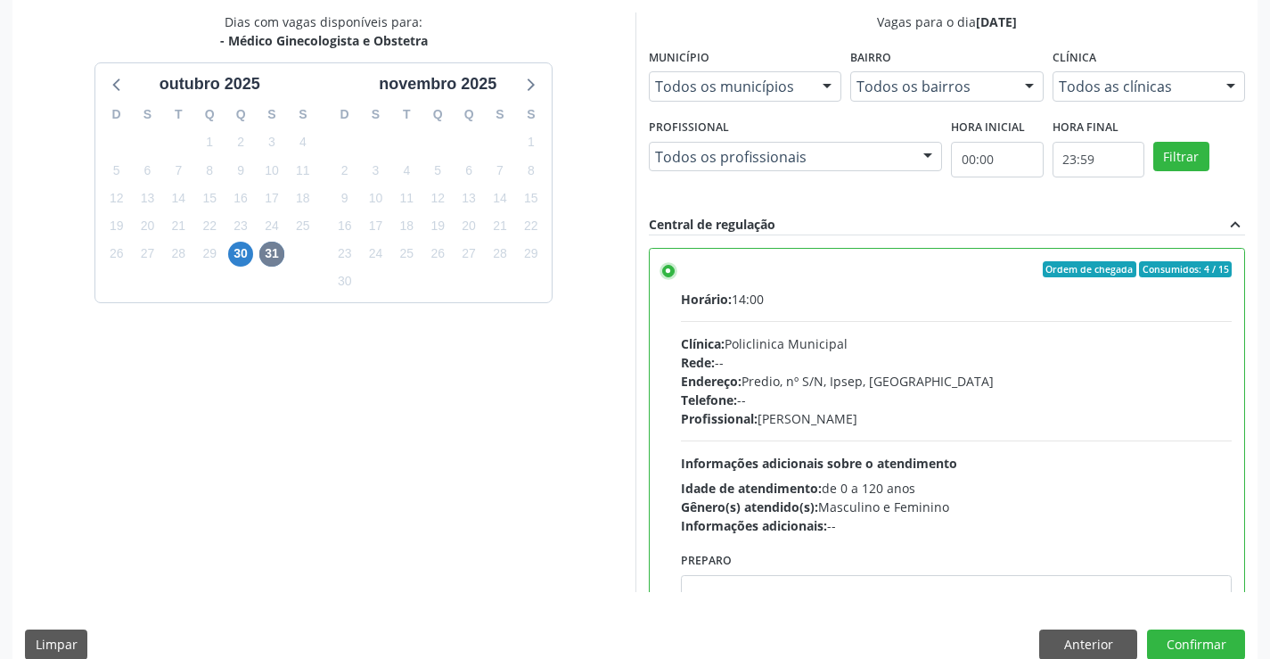
scroll to position [406, 0]
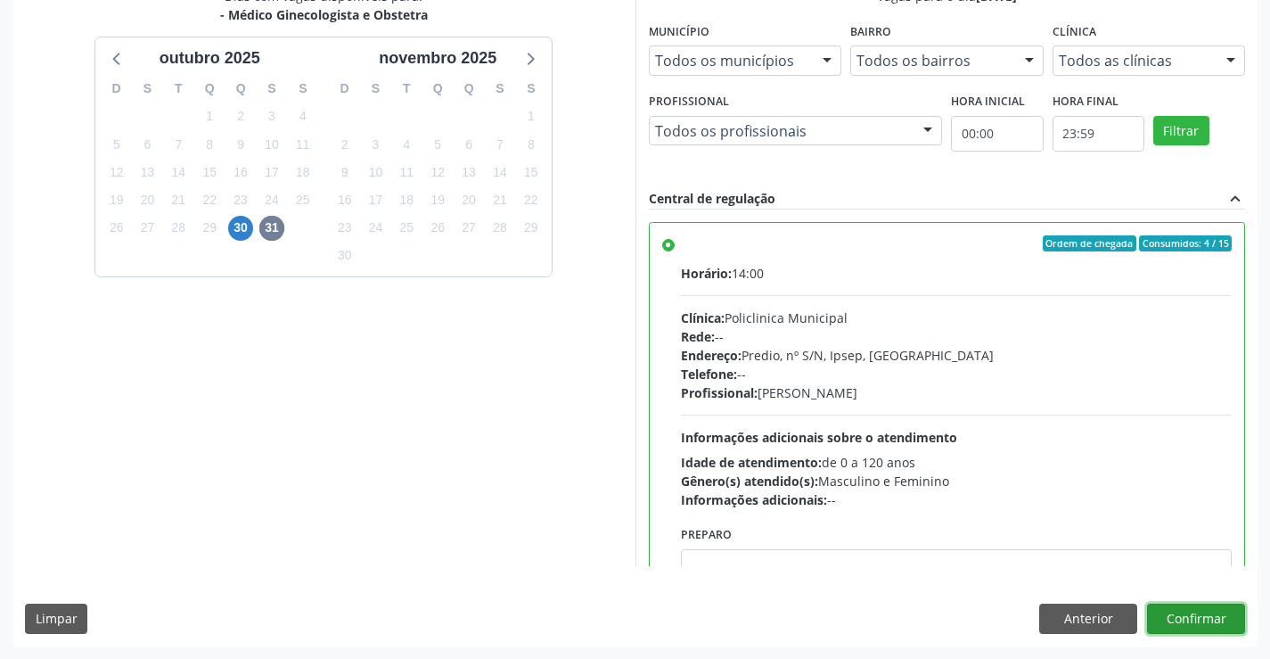
click at [1215, 612] on button "Confirmar" at bounding box center [1196, 618] width 98 height 30
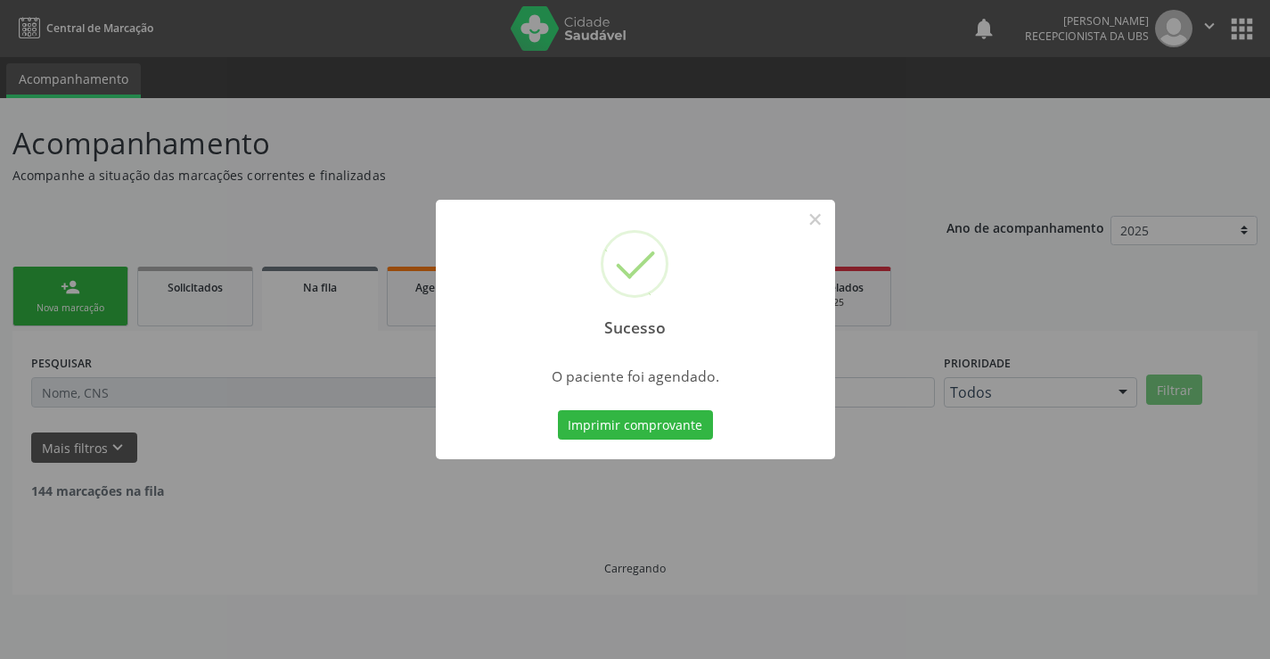
scroll to position [0, 0]
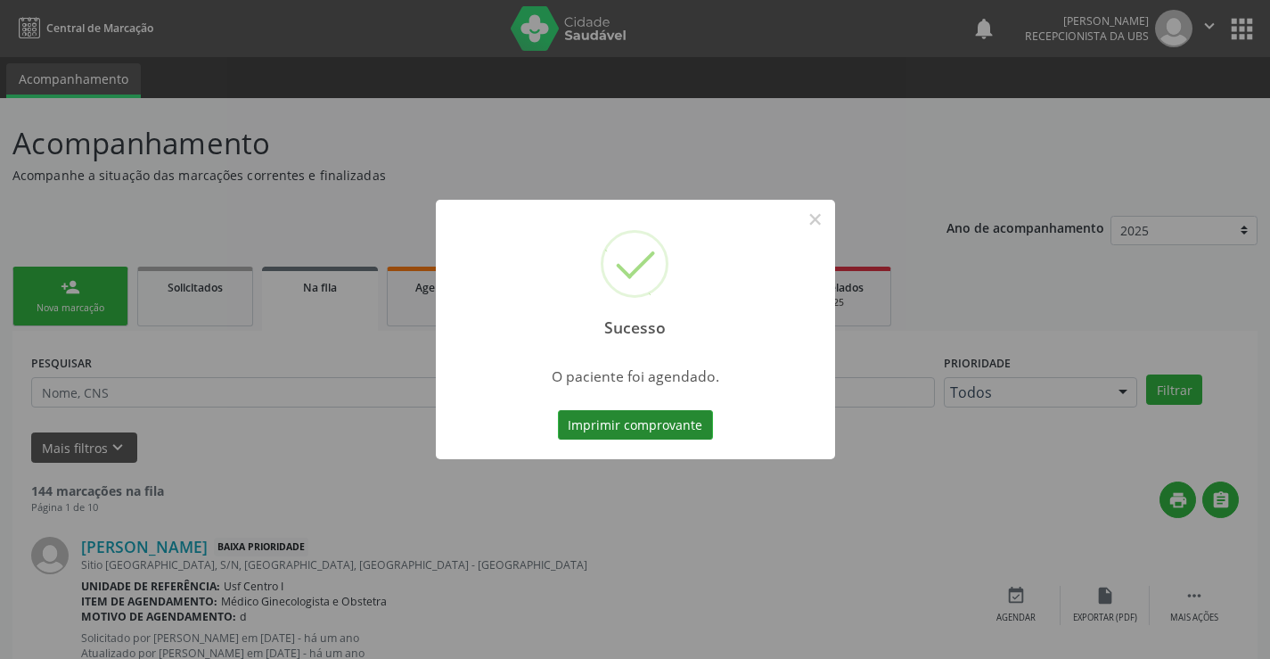
click at [692, 426] on button "Imprimir comprovante" at bounding box center [635, 425] width 155 height 30
